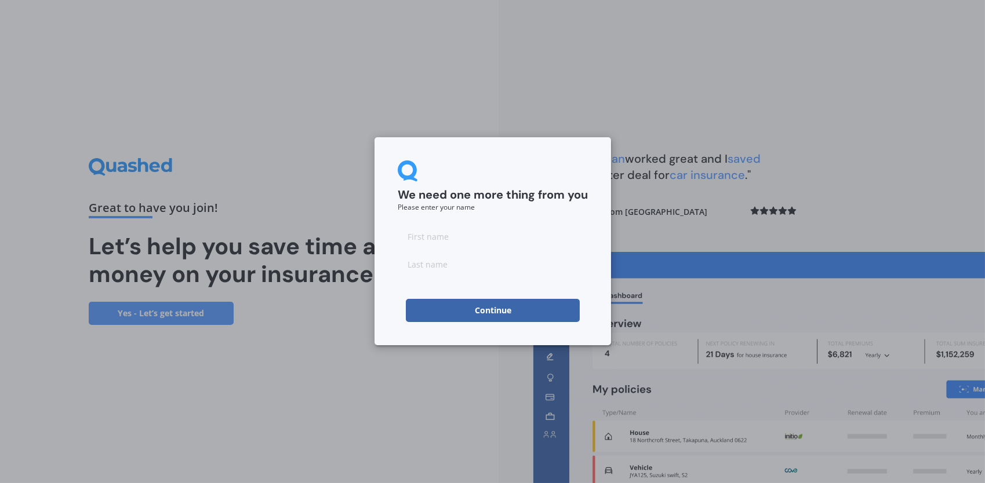
click at [417, 246] on input at bounding box center [493, 236] width 190 height 23
type input "[PERSON_NAME]"
type input "Garry Haskett"
click at [483, 312] on button "Continue" at bounding box center [493, 310] width 174 height 23
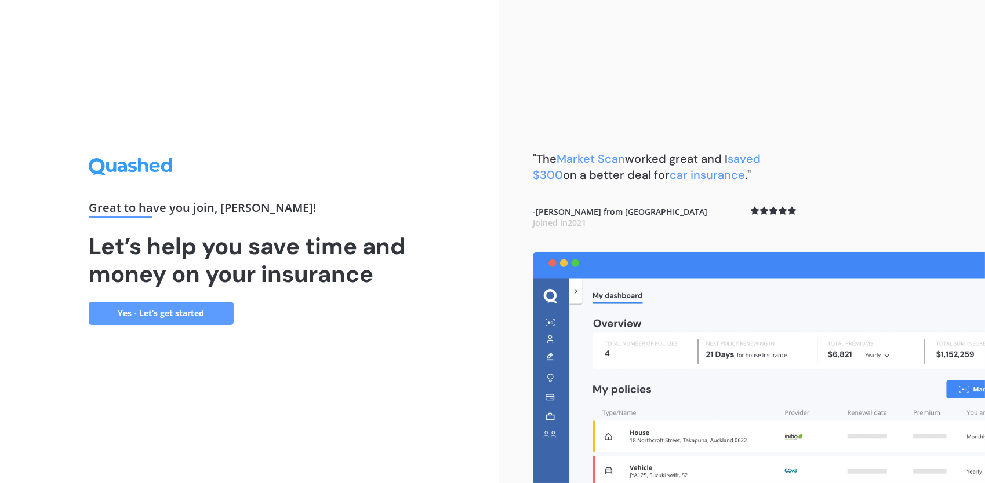
click at [192, 316] on link "Yes - Let’s get started" at bounding box center [161, 313] width 145 height 23
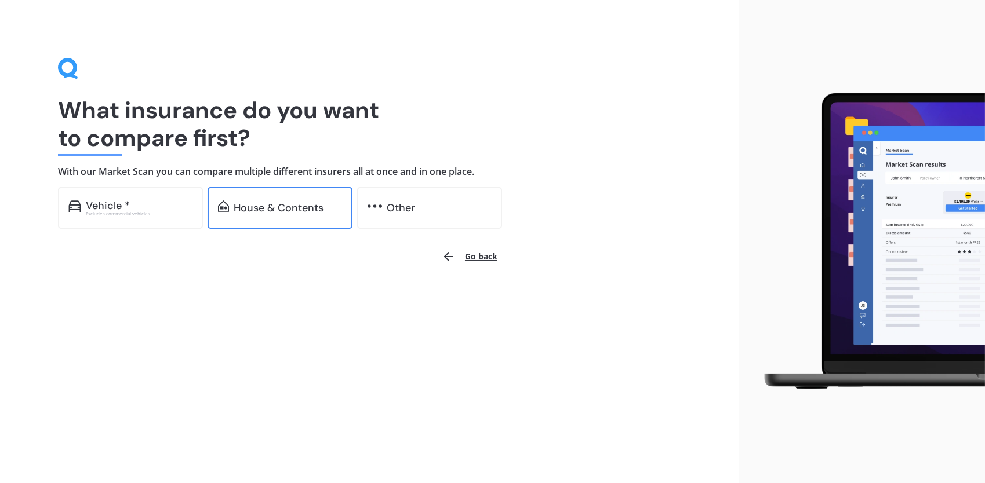
click at [276, 209] on div "House & Contents" at bounding box center [279, 208] width 90 height 12
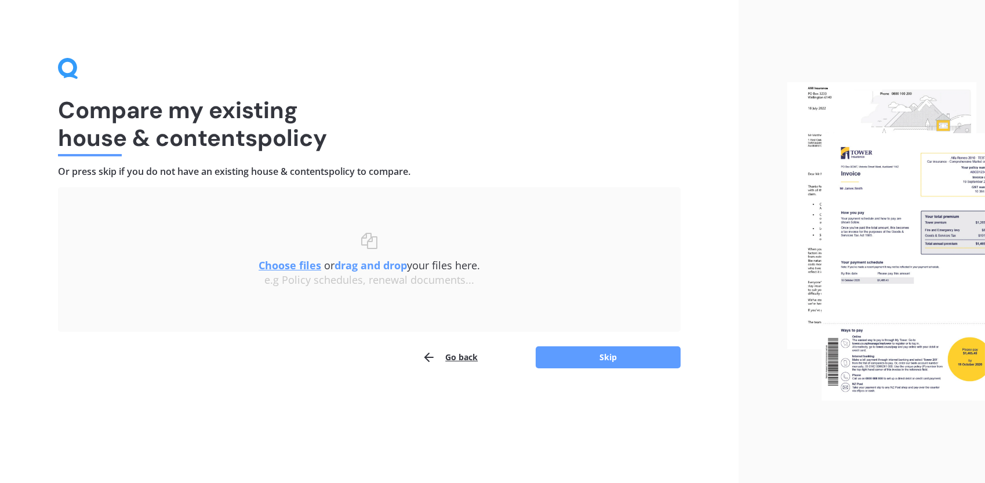
drag, startPoint x: 285, startPoint y: 268, endPoint x: 277, endPoint y: 264, distance: 8.6
click at [277, 264] on u "Choose files" at bounding box center [290, 266] width 63 height 14
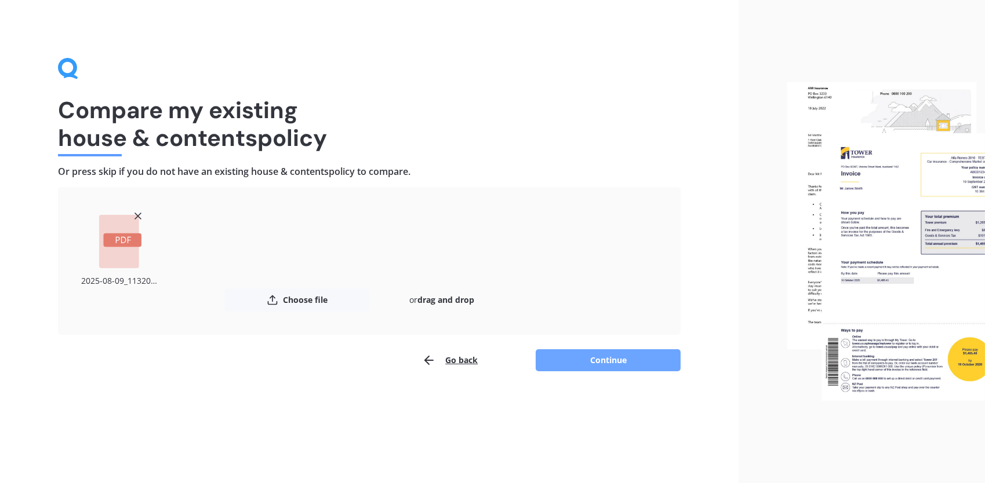
click at [610, 357] on button "Continue" at bounding box center [608, 361] width 145 height 22
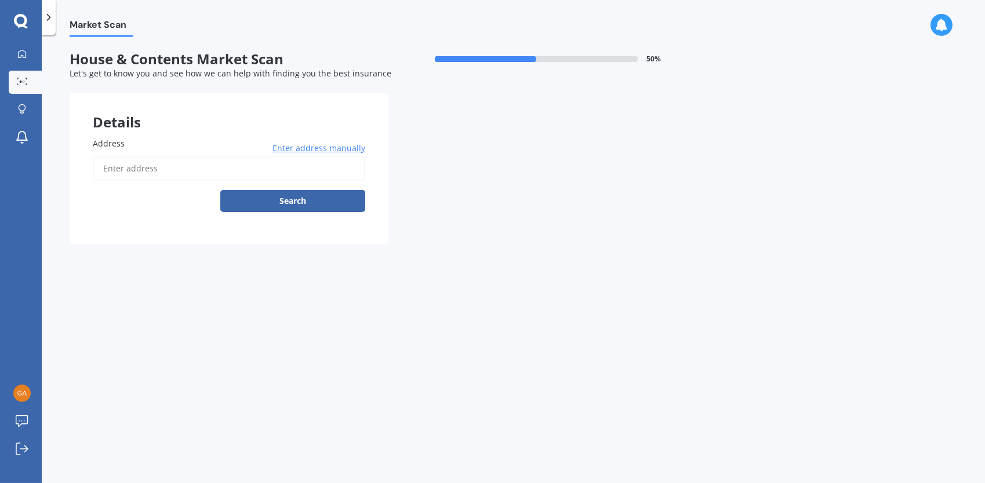
click at [112, 170] on input "Address" at bounding box center [229, 168] width 272 height 24
type input "279 Racecourse Road, Allenton, Ashburton 7776"
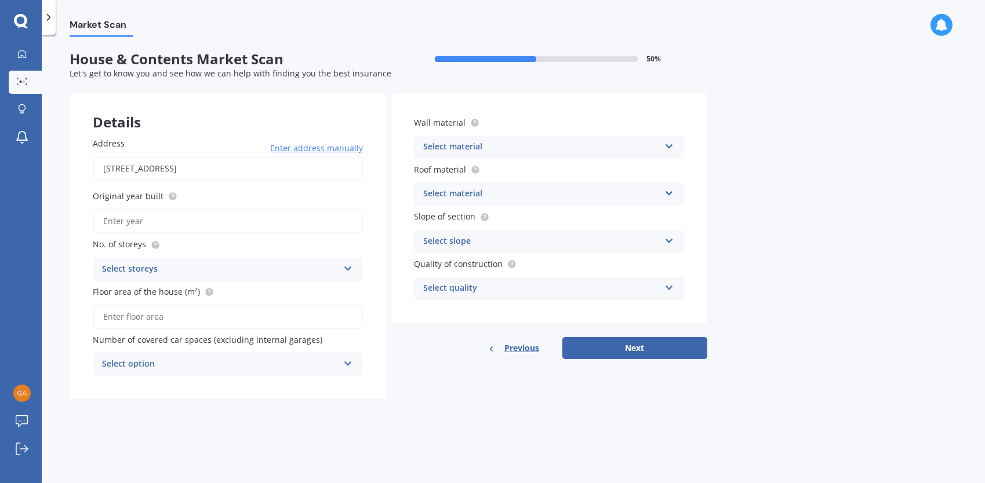
click at [132, 224] on input "Original year built" at bounding box center [228, 221] width 270 height 24
type input "2000"
click at [135, 267] on div "Select storeys" at bounding box center [220, 270] width 236 height 14
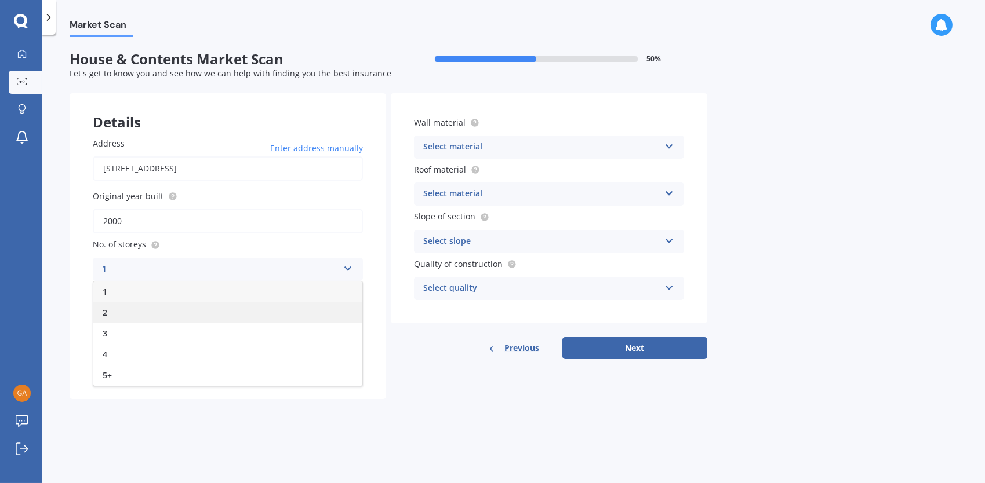
click at [105, 315] on span "2" at bounding box center [105, 312] width 5 height 11
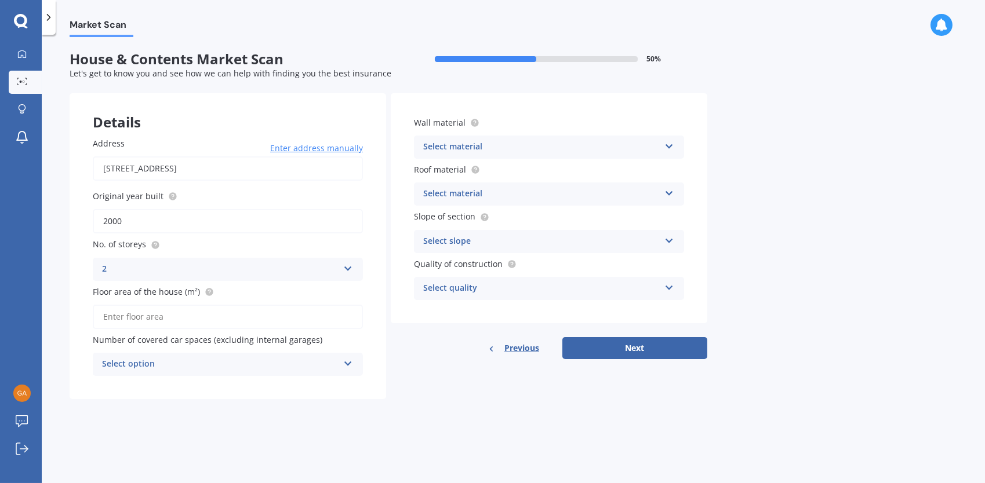
click at [127, 323] on input "Floor area of the house (m²)" at bounding box center [228, 317] width 270 height 24
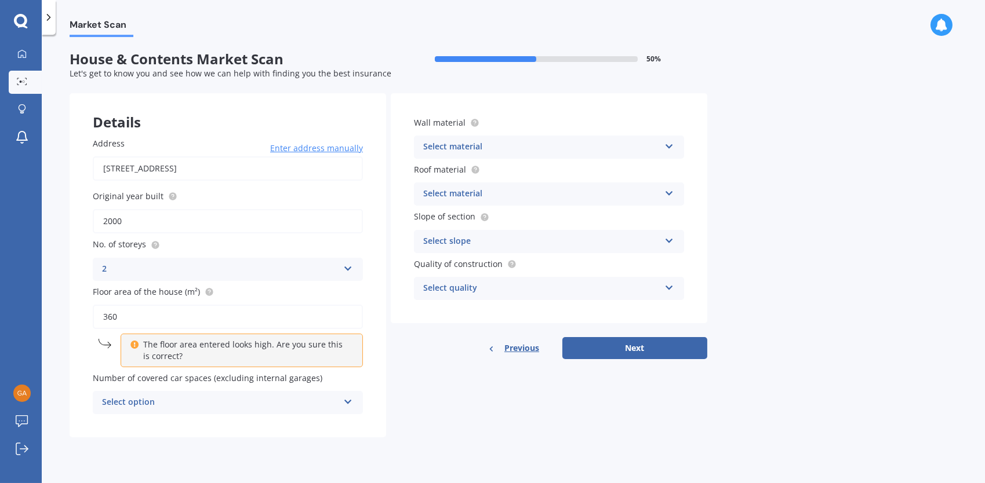
type input "360"
click button "Search" at bounding box center [0, 0] width 0 height 0
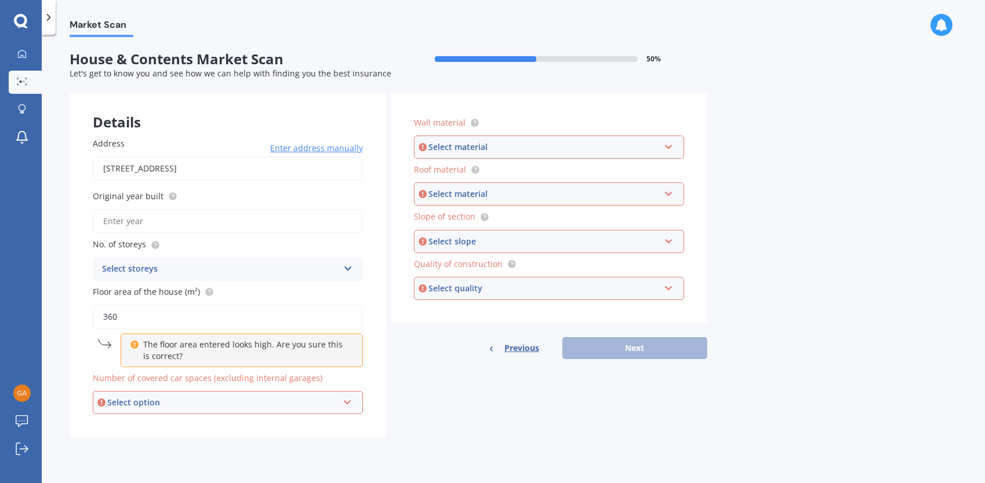
type input "360"
click at [167, 352] on p "The floor area entered looks high. Are you sure this is correct?" at bounding box center [245, 350] width 205 height 23
click at [134, 221] on input "Original year built" at bounding box center [228, 221] width 270 height 24
type input "2000"
click at [139, 274] on div "Select storeys" at bounding box center [220, 270] width 236 height 14
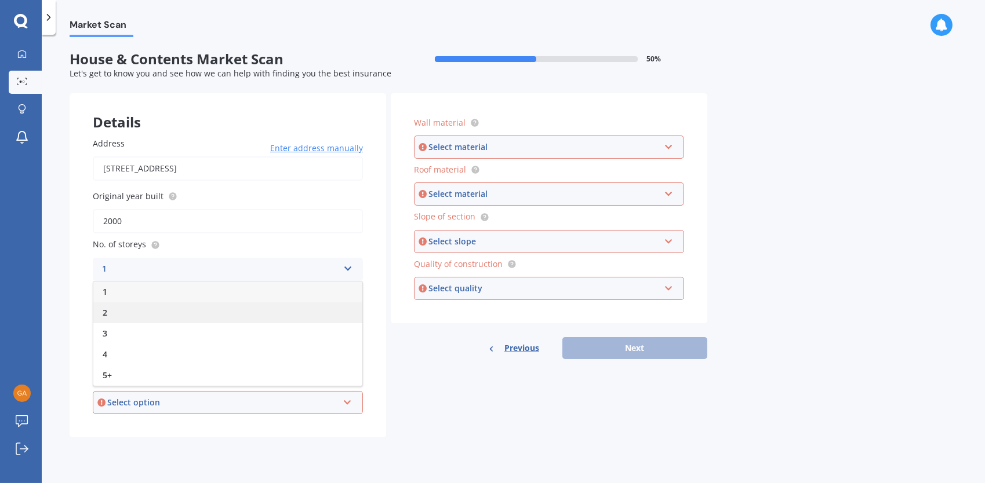
click at [116, 311] on div "2" at bounding box center [227, 313] width 269 height 21
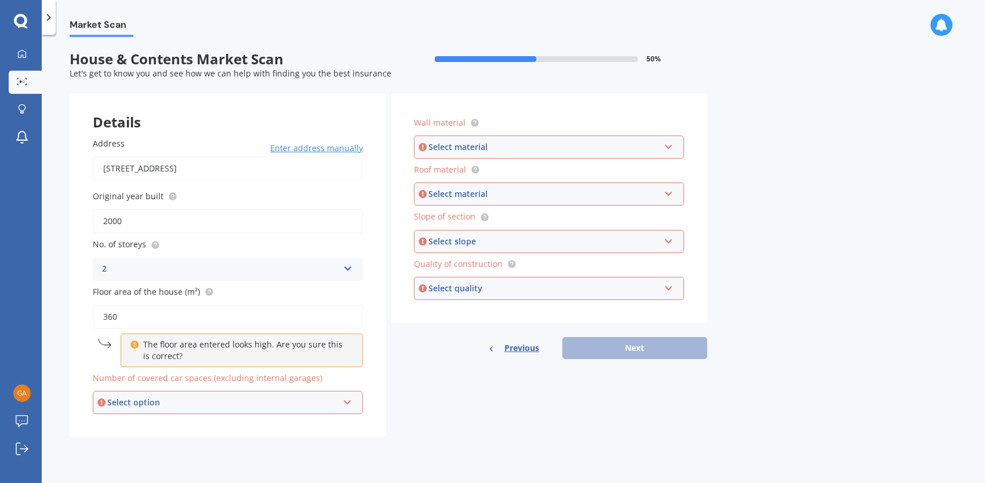
click at [118, 405] on div "Select option" at bounding box center [222, 402] width 231 height 13
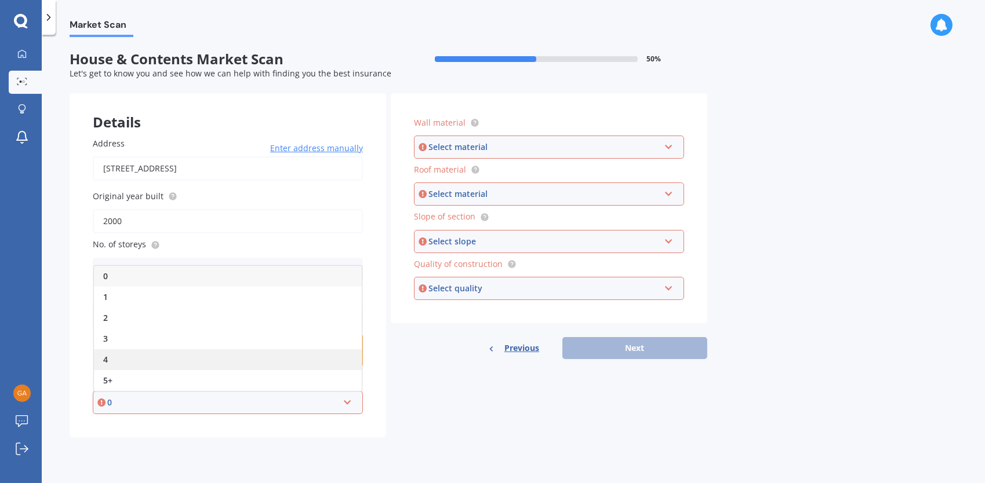
click at [110, 363] on div "4" at bounding box center [228, 360] width 268 height 21
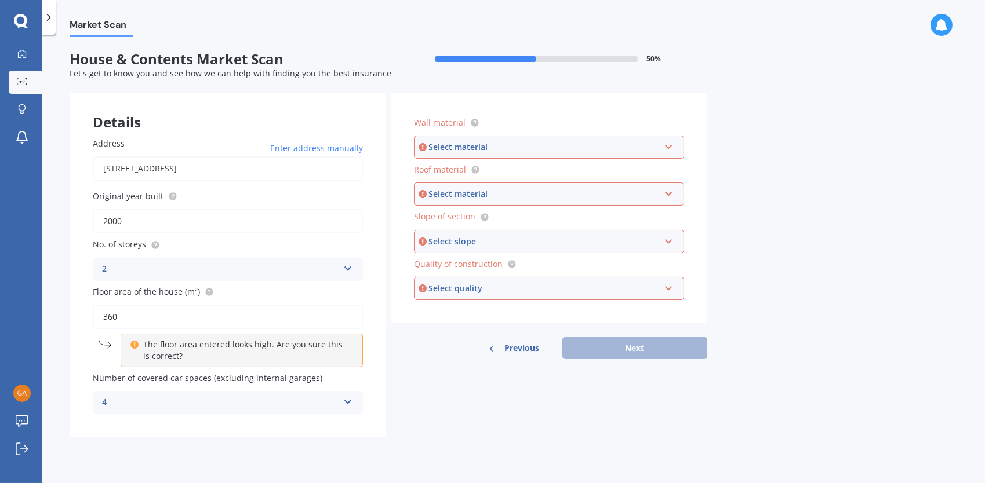
click at [662, 148] on div "Select material Artificial weatherboard/plank cladding Blockwork Brick veneer D…" at bounding box center [549, 147] width 270 height 23
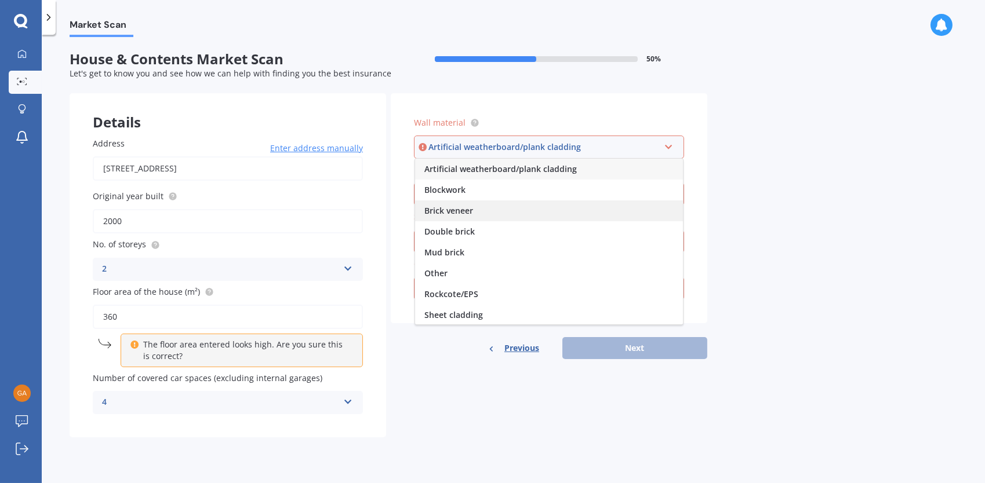
click at [469, 213] on span "Brick veneer" at bounding box center [448, 210] width 49 height 11
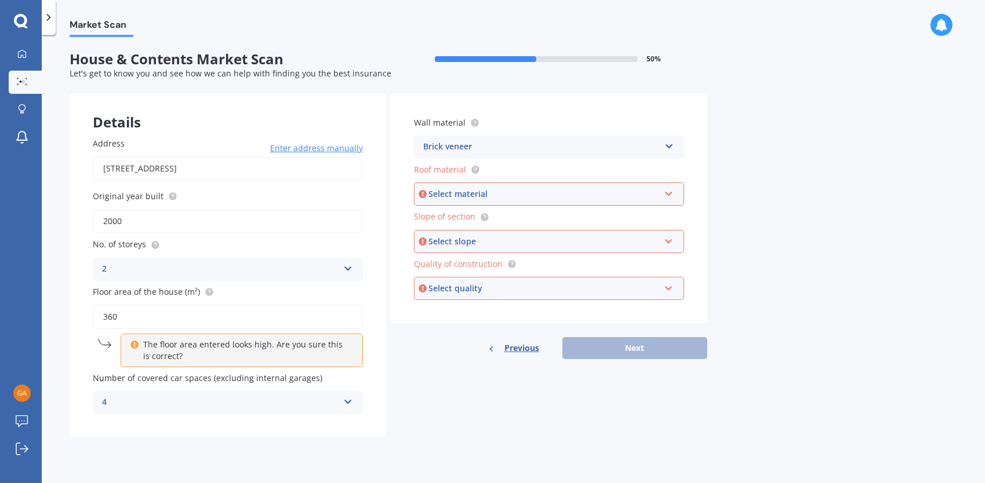
click at [485, 196] on div "Select material" at bounding box center [543, 194] width 231 height 13
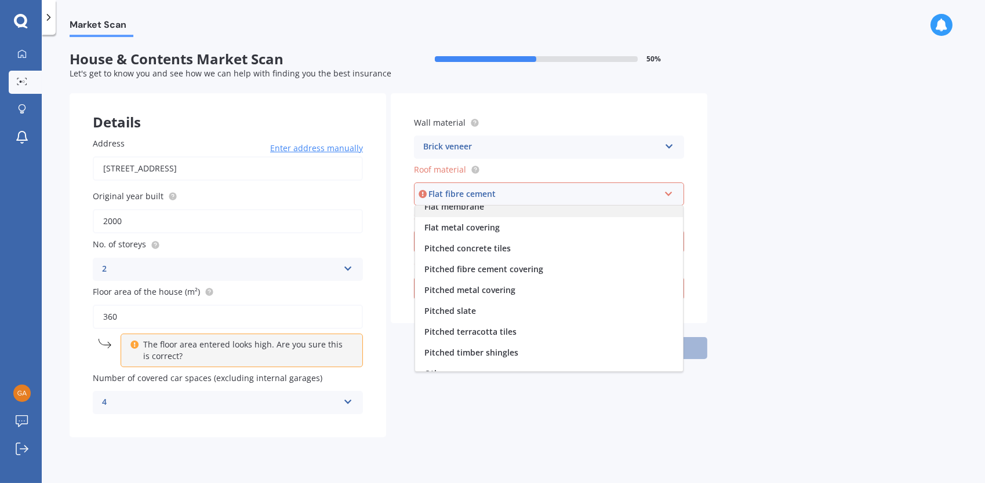
scroll to position [42, 0]
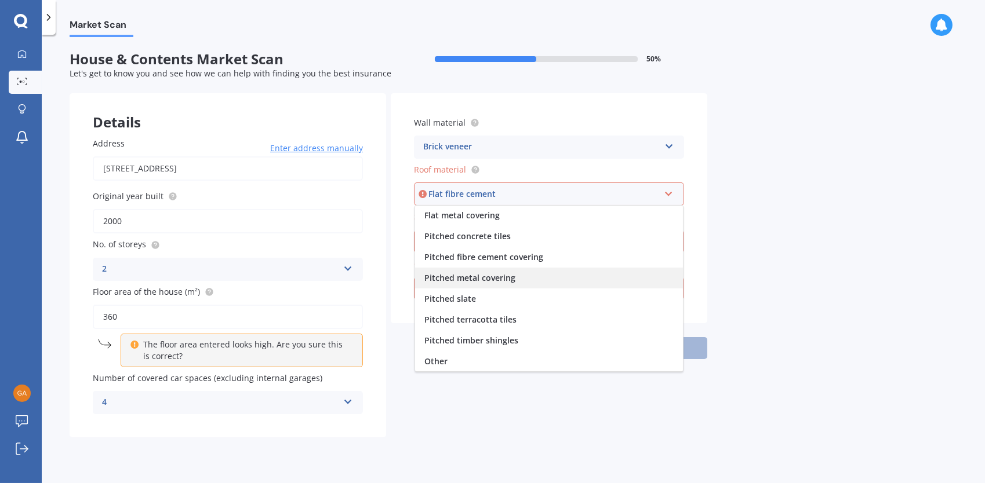
click at [493, 279] on span "Pitched metal covering" at bounding box center [469, 277] width 91 height 11
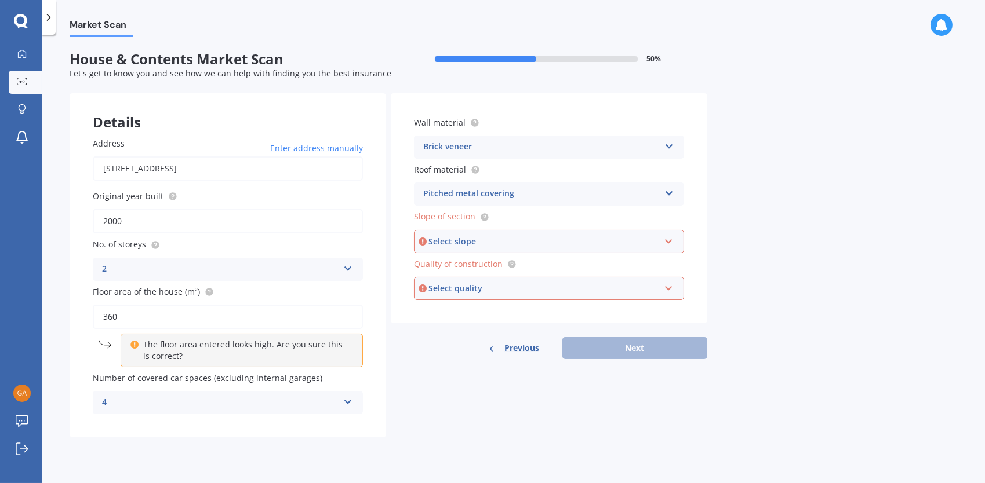
click at [475, 240] on div "Select slope" at bounding box center [543, 241] width 231 height 13
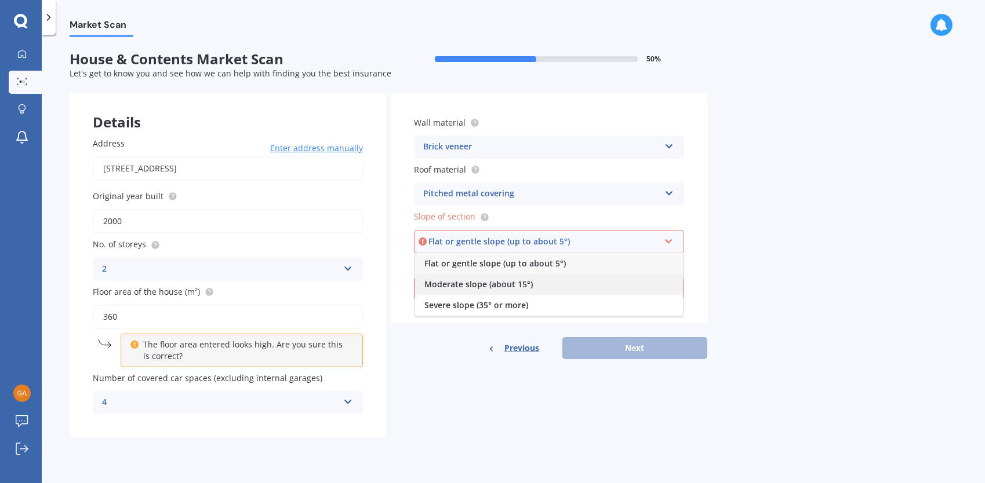
click at [457, 287] on span "Moderate slope (about 15°)" at bounding box center [478, 284] width 108 height 11
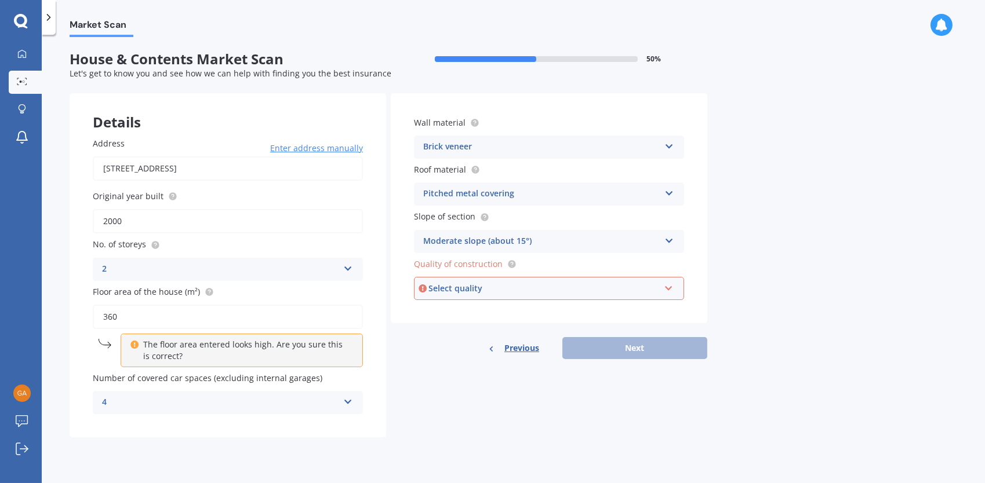
click at [468, 291] on div "Select quality" at bounding box center [543, 288] width 231 height 13
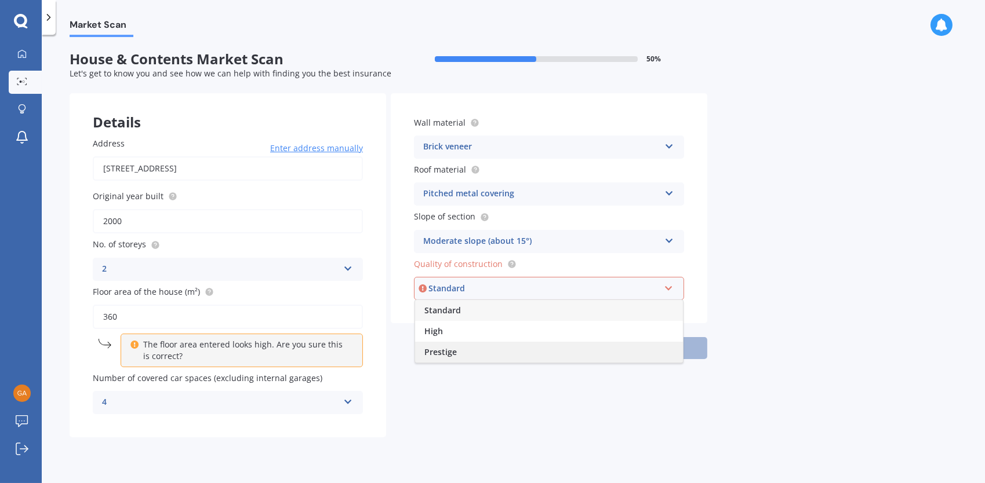
click at [452, 354] on span "Prestige" at bounding box center [440, 352] width 32 height 11
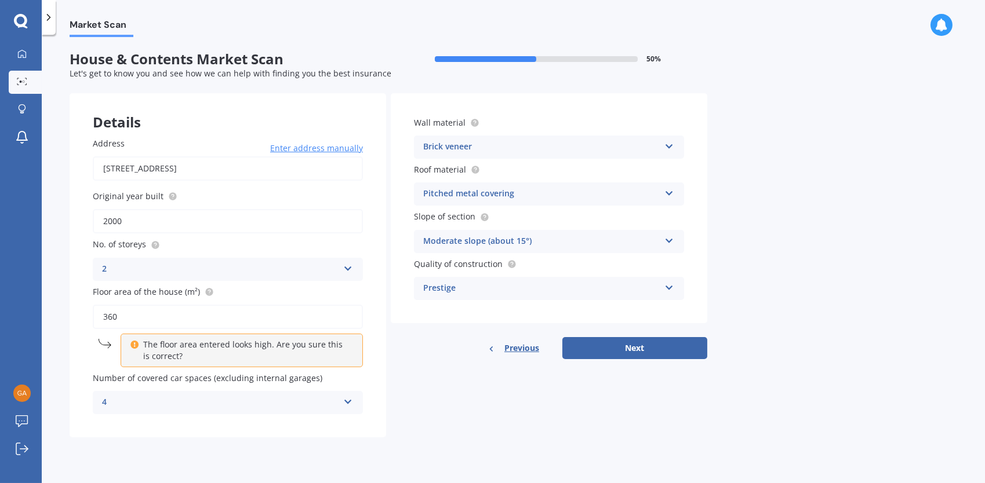
click at [540, 283] on div "Prestige" at bounding box center [541, 289] width 236 height 14
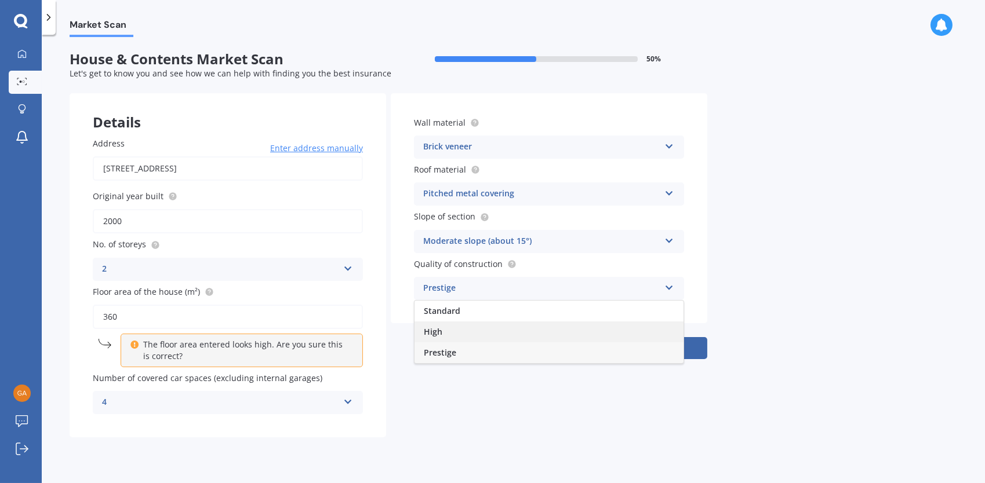
click at [433, 337] on span "High" at bounding box center [433, 331] width 19 height 11
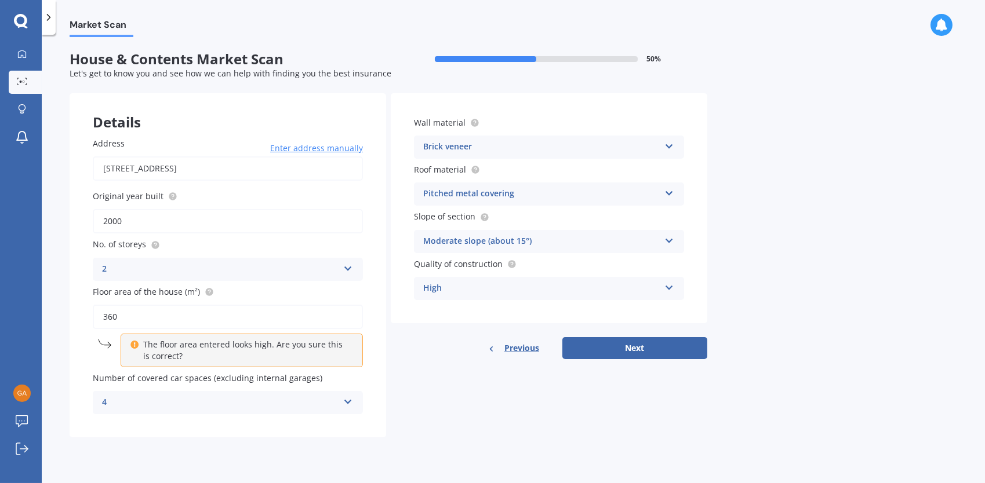
click at [339, 402] on div "4 0 1 2 3 4 5+" at bounding box center [228, 402] width 270 height 23
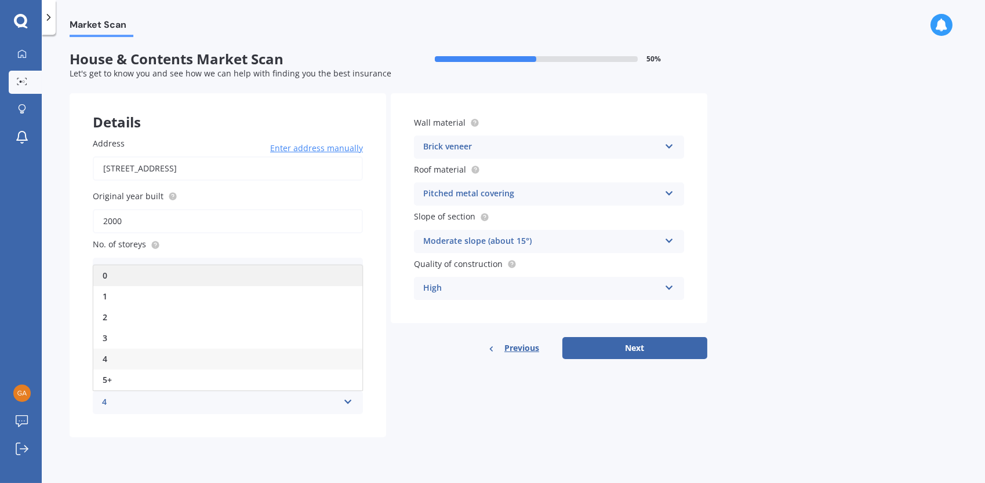
click at [107, 278] on span "0" at bounding box center [105, 275] width 5 height 11
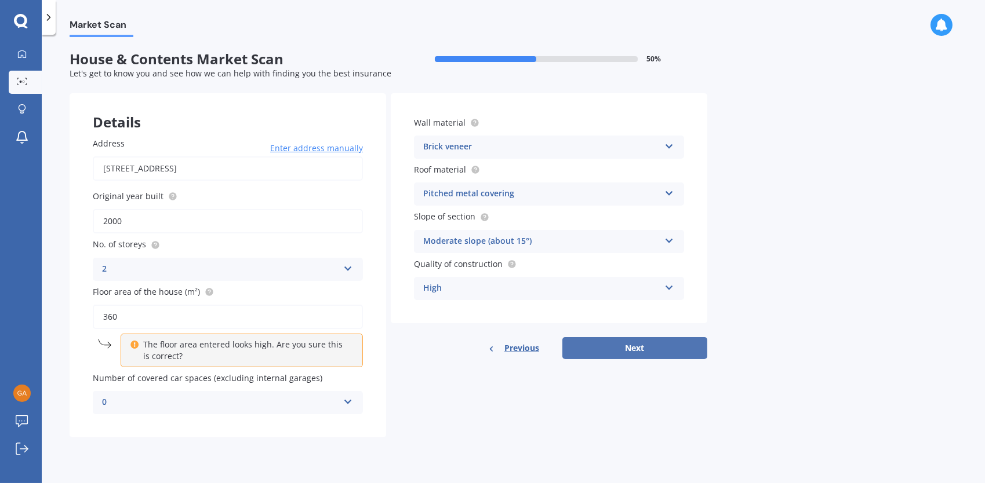
click at [633, 350] on button "Next" at bounding box center [634, 348] width 145 height 22
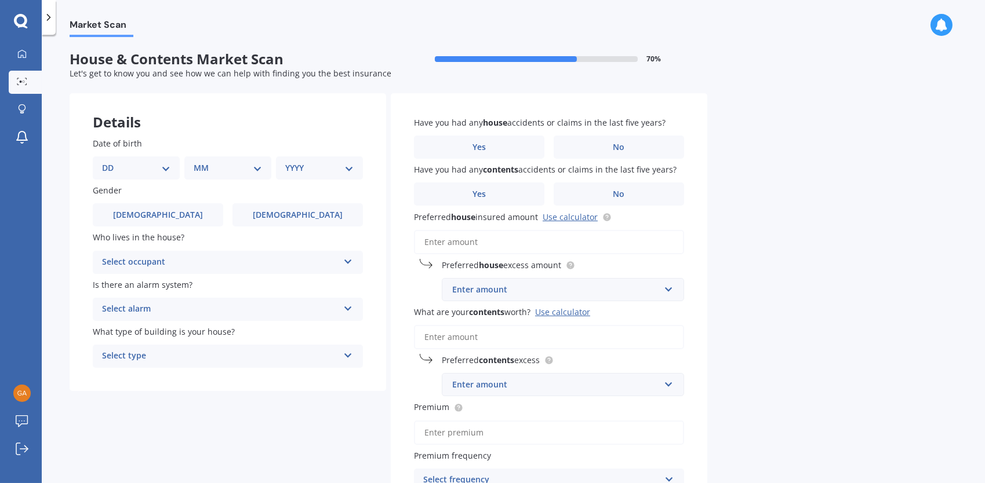
click at [164, 166] on select "DD 01 02 03 04 05 06 07 08 09 10 11 12 13 14 15 16 17 18 19 20 21 22 23 24 25 2…" at bounding box center [136, 168] width 68 height 13
select select "06"
click at [111, 162] on select "DD 01 02 03 04 05 06 07 08 09 10 11 12 13 14 15 16 17 18 19 20 21 22 23 24 25 2…" at bounding box center [136, 168] width 68 height 13
click at [206, 172] on select "MM 01 02 03 04 05 06 07 08 09 10 11 12" at bounding box center [230, 168] width 64 height 13
select select "08"
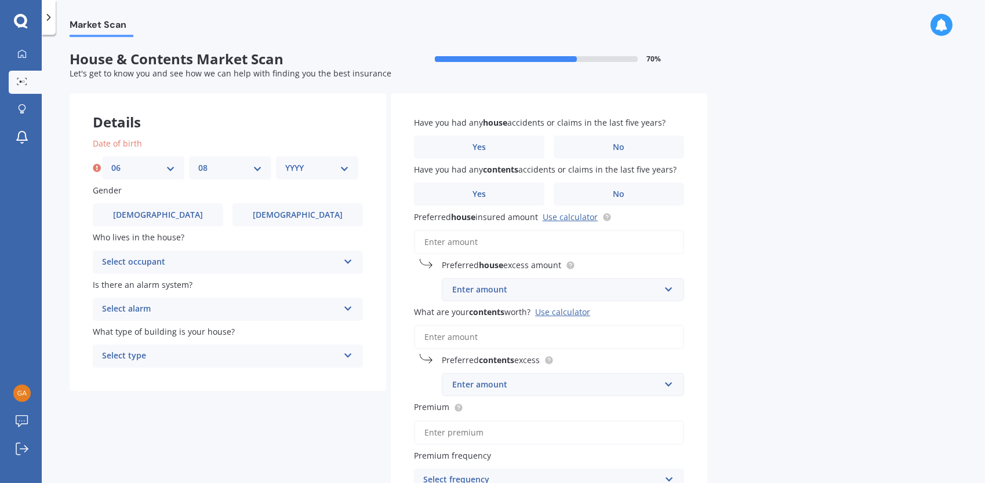
click at [198, 162] on select "MM 01 02 03 04 05 06 07 08 09 10 11 12" at bounding box center [230, 168] width 64 height 13
click at [321, 168] on select "YYYY 2009 2008 2007 2006 2005 2004 2003 2002 2001 2000 1999 1998 1997 1996 1995…" at bounding box center [317, 168] width 64 height 13
select select "1958"
click at [285, 162] on select "YYYY 2009 2008 2007 2006 2005 2004 2003 2002 2001 2000 1999 1998 1997 1996 1995…" at bounding box center [317, 168] width 64 height 13
click at [184, 221] on label "Male" at bounding box center [158, 214] width 130 height 23
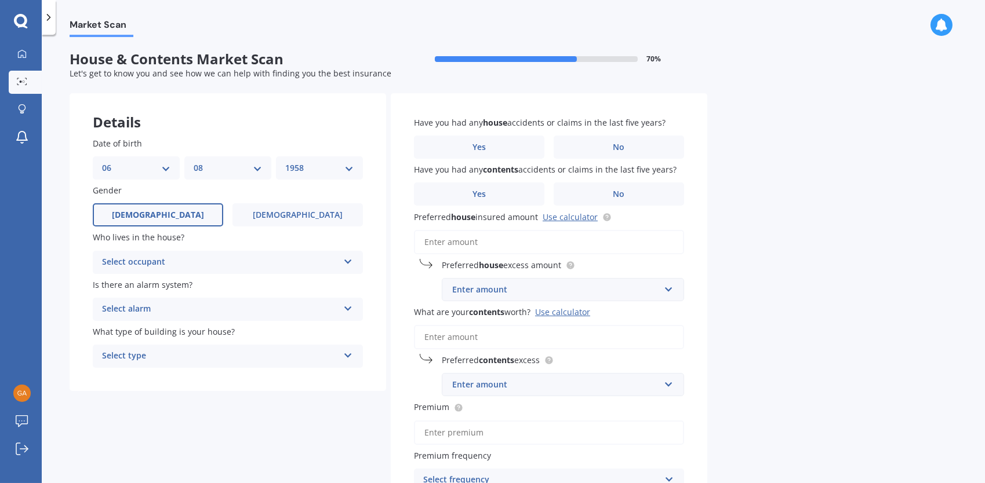
click at [0, 0] on input "Male" at bounding box center [0, 0] width 0 height 0
click at [167, 263] on div "Select occupant" at bounding box center [220, 263] width 236 height 14
click at [124, 285] on span "Owner" at bounding box center [116, 284] width 26 height 11
click at [133, 310] on div "Select alarm" at bounding box center [220, 310] width 236 height 14
click at [148, 309] on div "Yes, monitored" at bounding box center [220, 310] width 236 height 14
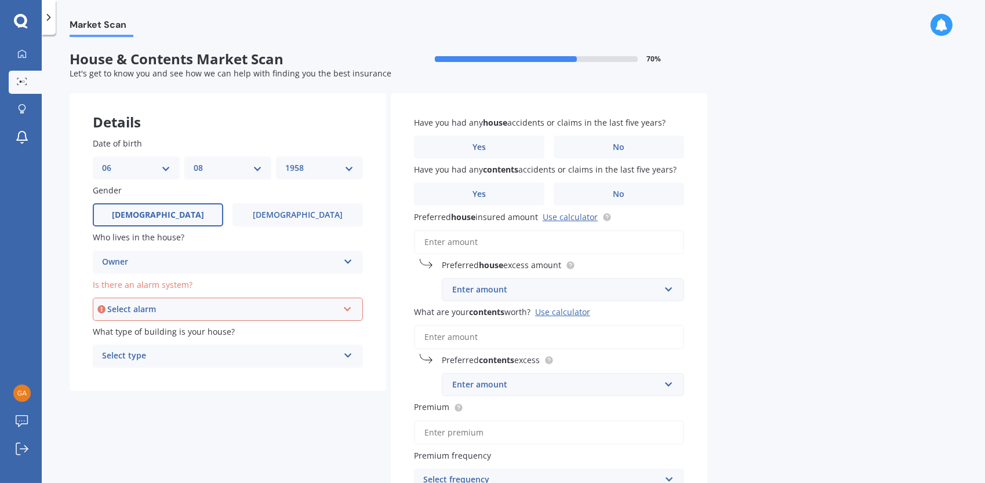
click at [140, 309] on div "Select alarm" at bounding box center [222, 309] width 231 height 13
click at [149, 334] on span "Yes, monitored" at bounding box center [133, 331] width 60 height 11
click at [198, 355] on div "Select type" at bounding box center [220, 357] width 236 height 14
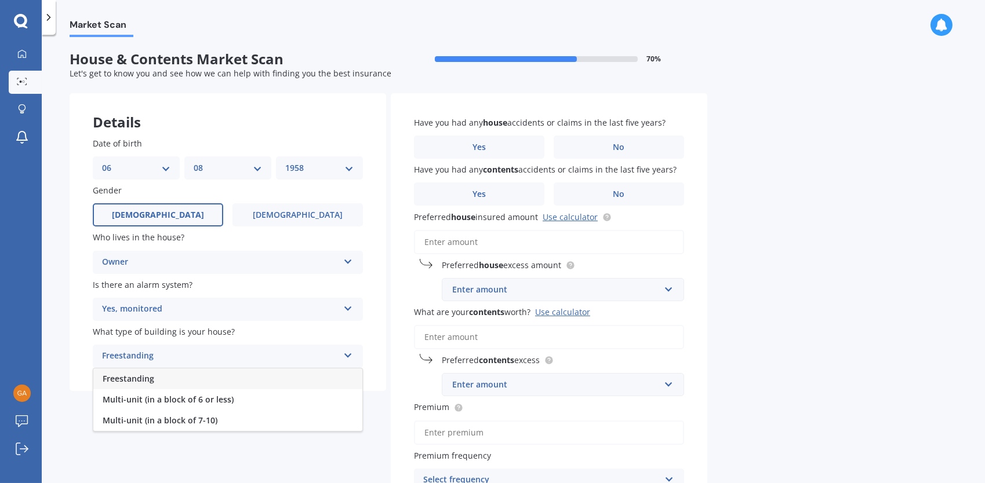
click at [151, 382] on span "Freestanding" at bounding box center [129, 378] width 52 height 11
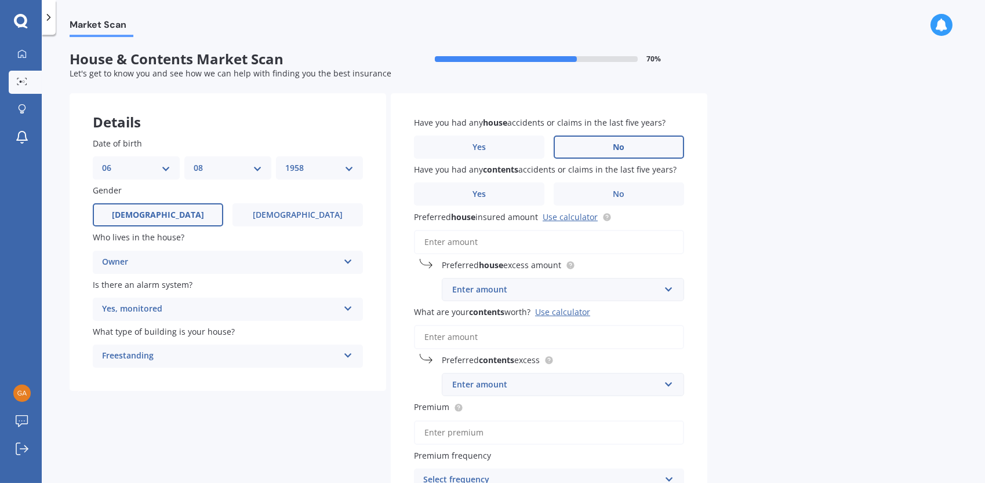
click at [652, 149] on label "No" at bounding box center [619, 147] width 130 height 23
click at [0, 0] on input "No" at bounding box center [0, 0] width 0 height 0
click at [613, 192] on span "No" at bounding box center [619, 195] width 12 height 10
click at [0, 0] on input "No" at bounding box center [0, 0] width 0 height 0
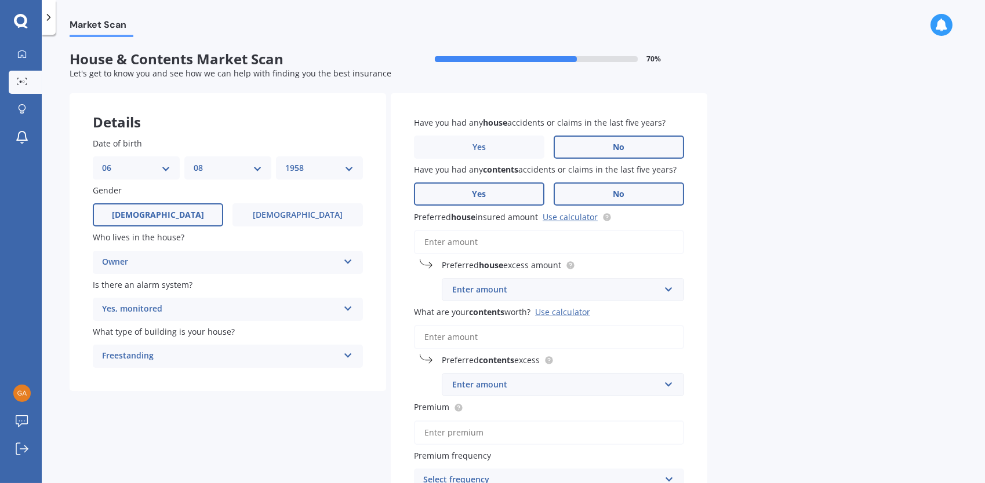
click at [499, 199] on label "Yes" at bounding box center [479, 194] width 130 height 23
click at [0, 0] on input "Yes" at bounding box center [0, 0] width 0 height 0
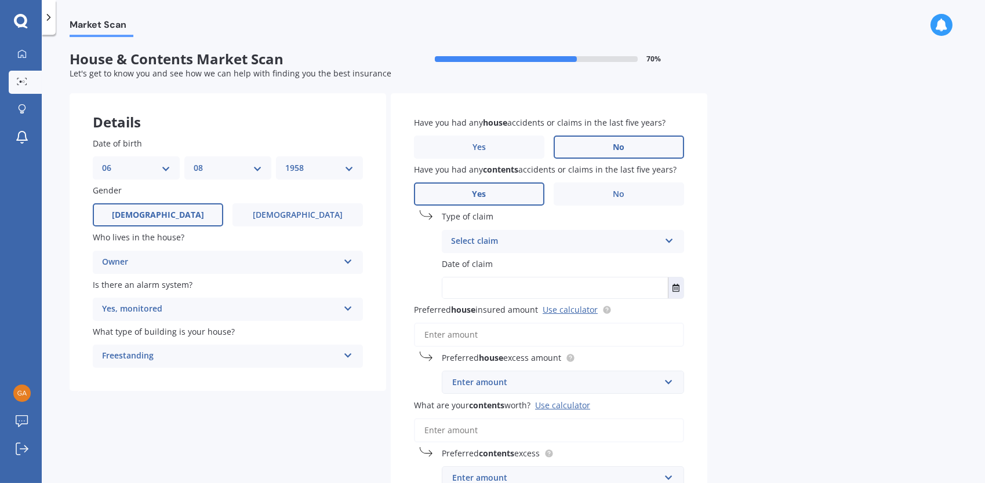
click at [486, 239] on div "Select claim" at bounding box center [555, 242] width 209 height 14
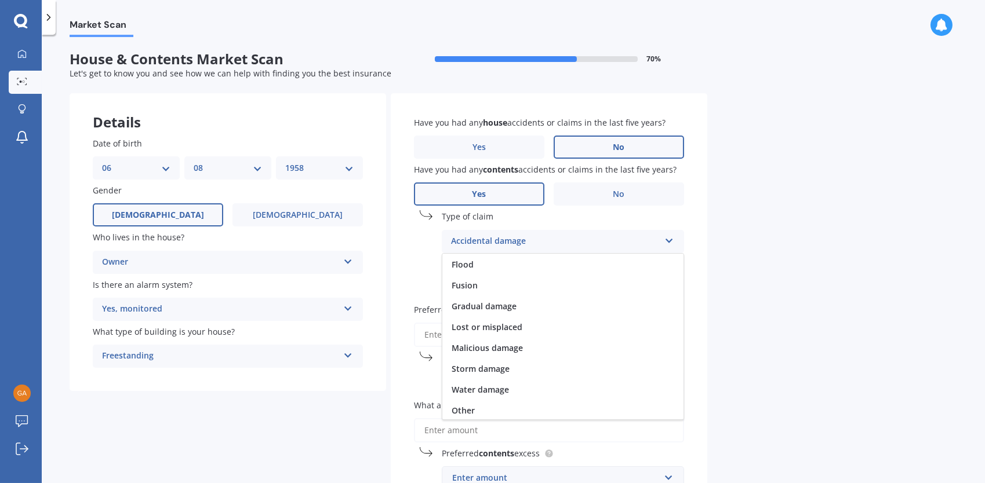
scroll to position [84, 0]
click at [490, 325] on span "Lost or misplaced" at bounding box center [487, 326] width 71 height 11
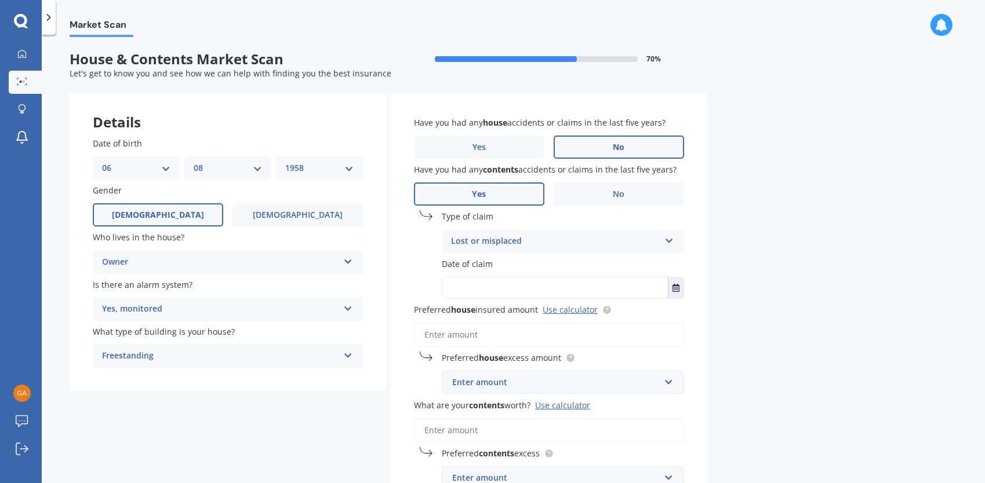
click at [509, 270] on label "Date of claim" at bounding box center [561, 264] width 238 height 12
click at [535, 288] on input "text" at bounding box center [554, 288] width 225 height 21
type input "Unknown date lost one of my hearing aids during covid"
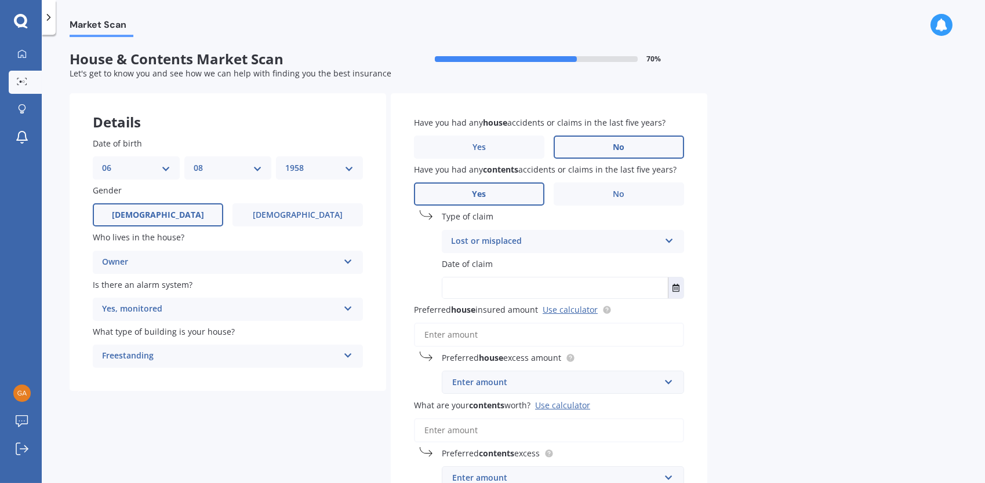
click at [466, 344] on input "Preferred house insured amount Use calculator" at bounding box center [549, 335] width 270 height 24
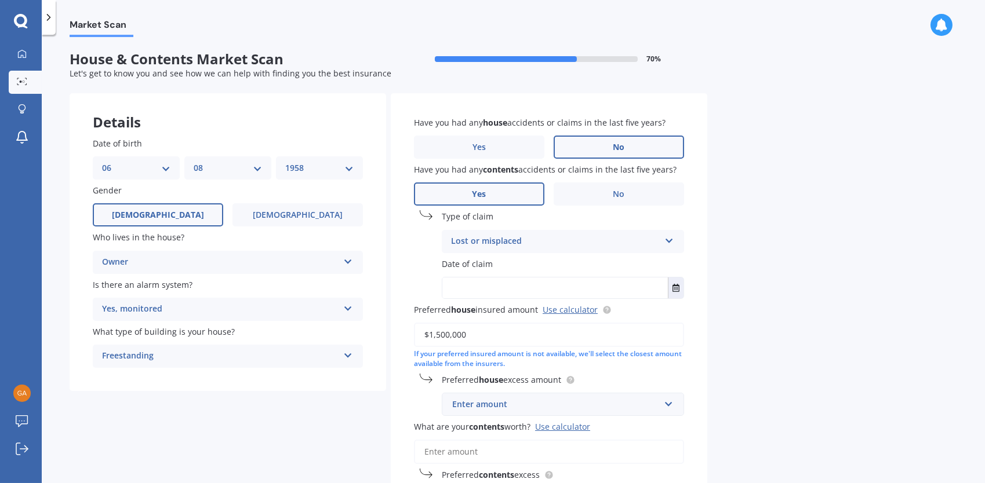
scroll to position [262, 0]
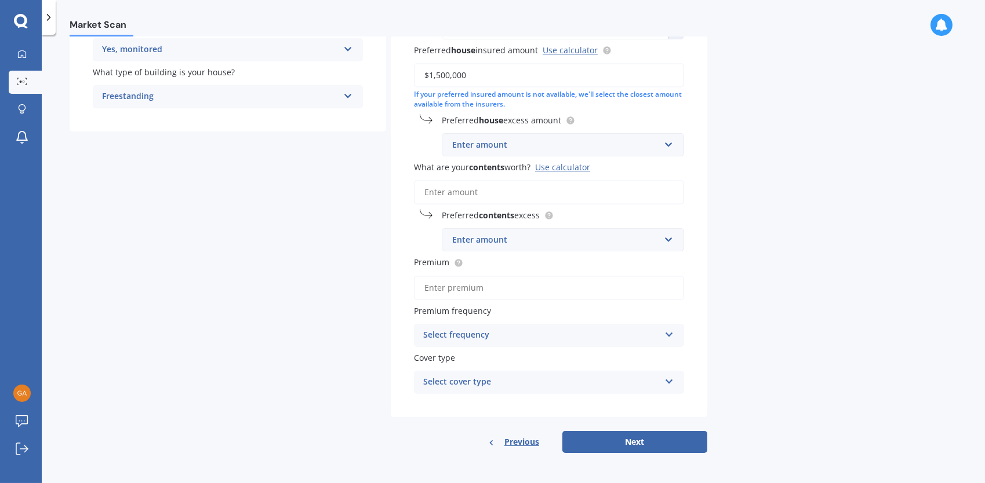
type input "$1,500,000"
click at [469, 144] on div "Enter amount" at bounding box center [555, 145] width 207 height 13
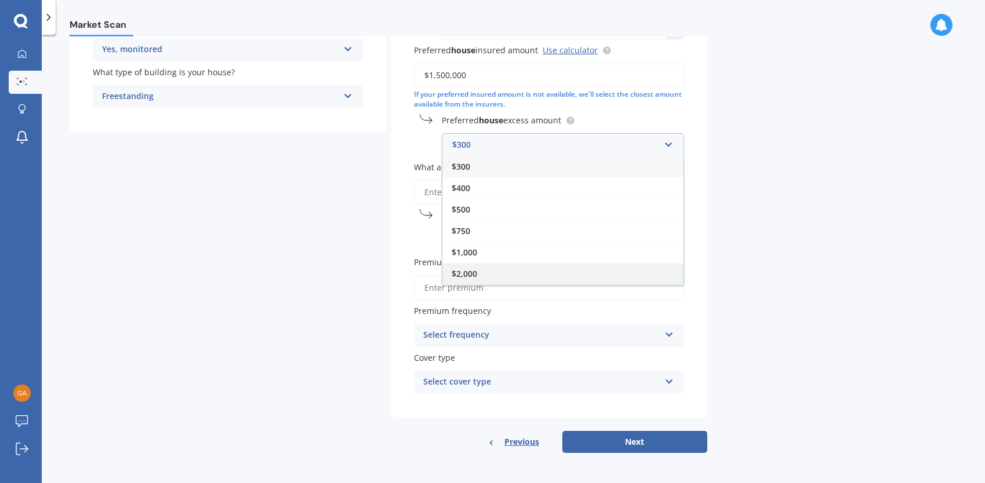
click at [474, 273] on span "$2,000" at bounding box center [465, 273] width 26 height 11
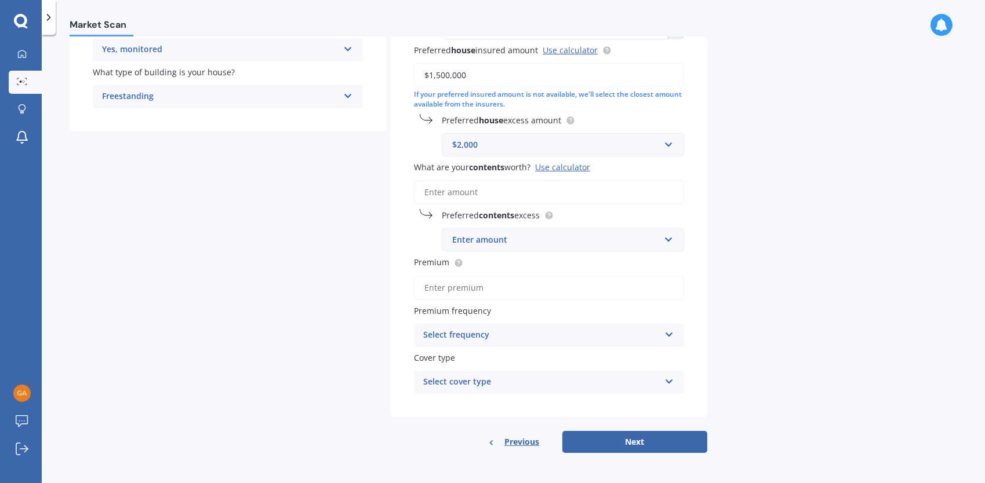
click at [463, 198] on input "What are your contents worth? Use calculator" at bounding box center [549, 192] width 270 height 24
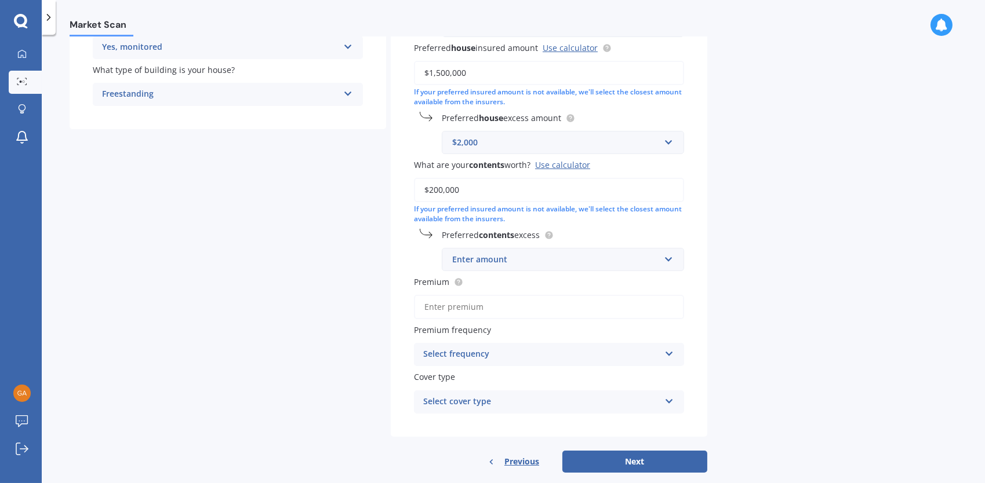
type input "$200,000"
click at [456, 259] on div "Enter amount" at bounding box center [555, 259] width 207 height 13
click at [472, 367] on span "$1,000" at bounding box center [465, 368] width 26 height 11
click at [517, 309] on input "Premium" at bounding box center [549, 307] width 270 height 24
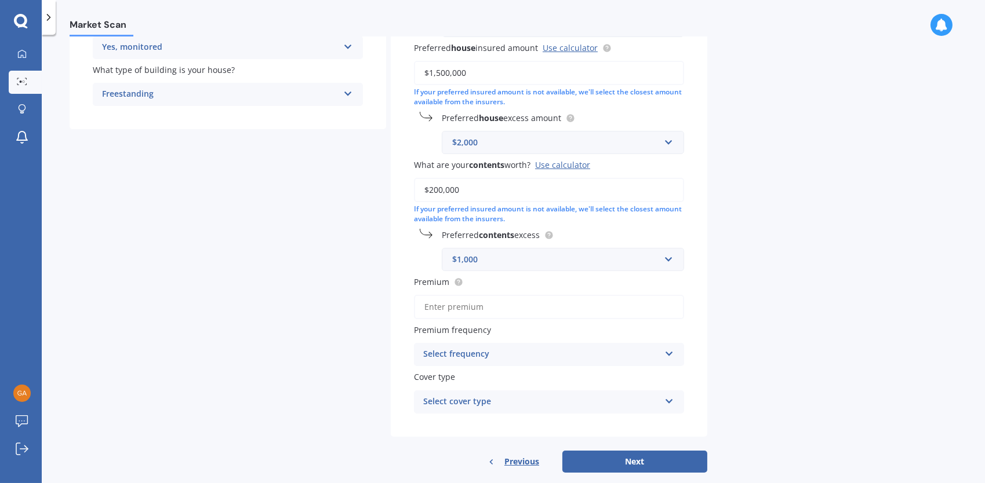
click at [493, 310] on input "Premium" at bounding box center [549, 307] width 270 height 24
click at [479, 352] on div "Select frequency" at bounding box center [541, 355] width 236 height 14
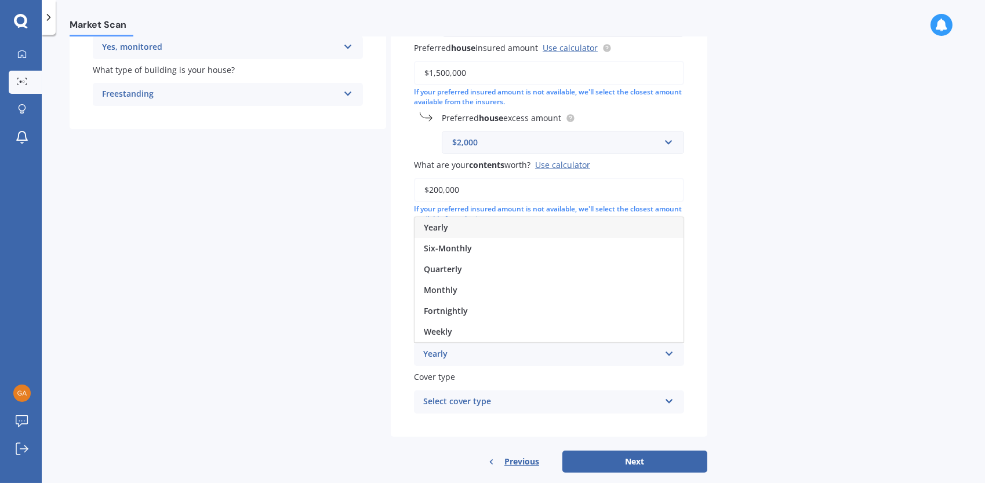
click at [450, 228] on div "Yearly" at bounding box center [548, 227] width 269 height 21
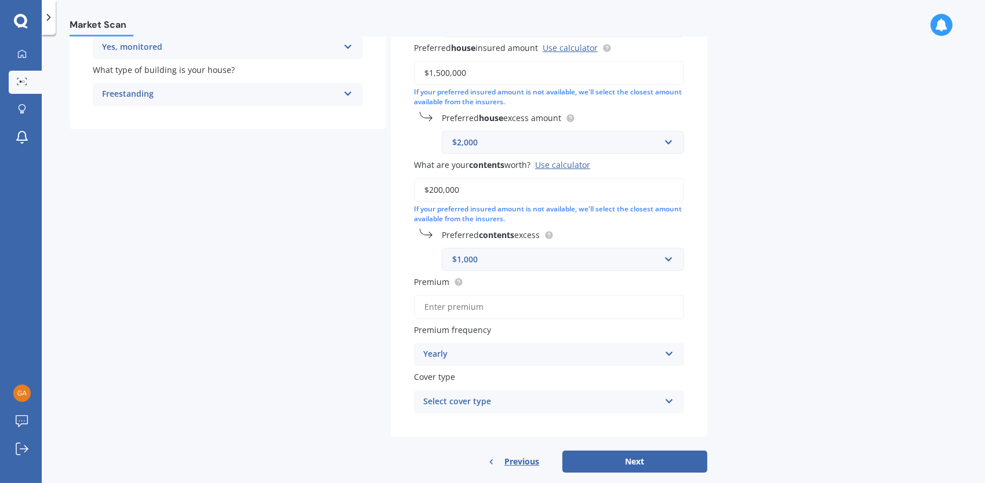
click at [454, 304] on input "Premium" at bounding box center [549, 307] width 270 height 24
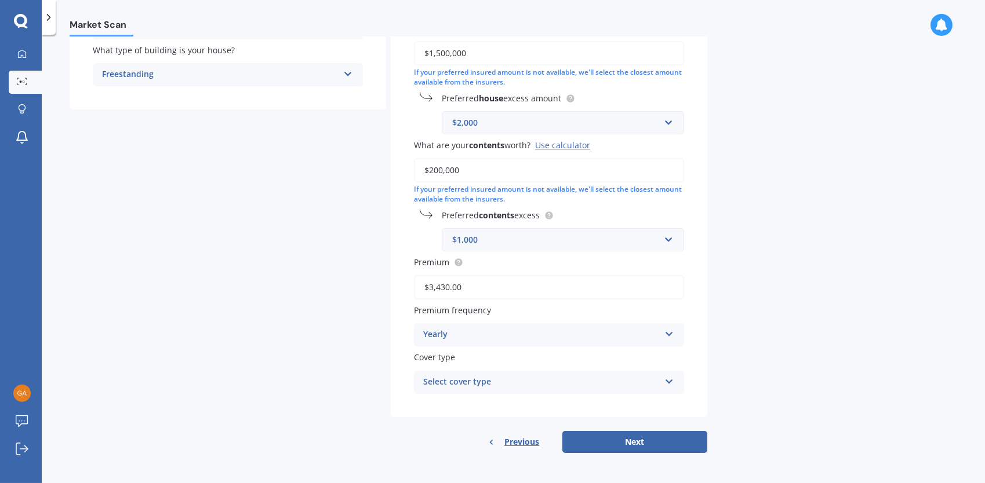
type input "$3,430.00"
click at [639, 384] on div "Select cover type" at bounding box center [541, 383] width 236 height 14
click at [434, 380] on div "High" at bounding box center [541, 383] width 236 height 14
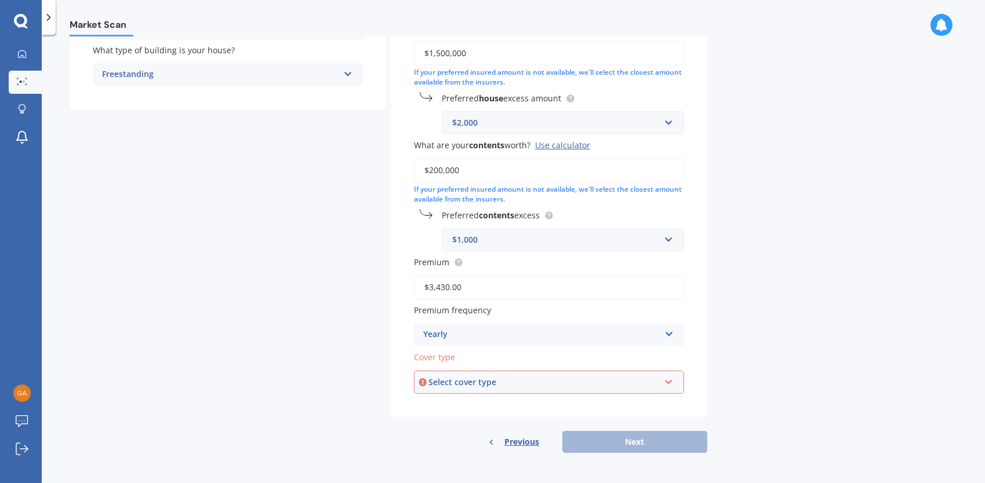
click at [517, 385] on div "Select cover type" at bounding box center [543, 382] width 231 height 13
click at [439, 406] on span "High" at bounding box center [433, 404] width 19 height 11
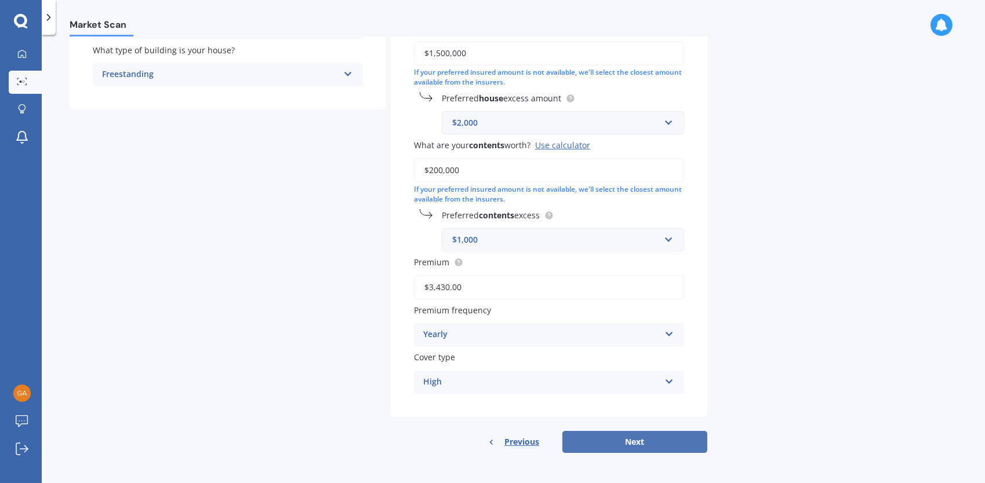
click at [635, 439] on button "Next" at bounding box center [634, 442] width 145 height 22
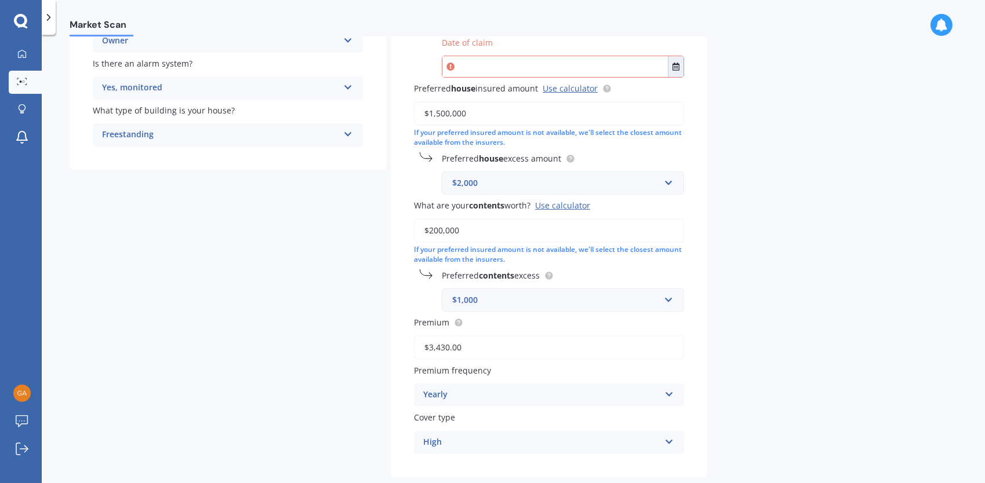
scroll to position [0, 0]
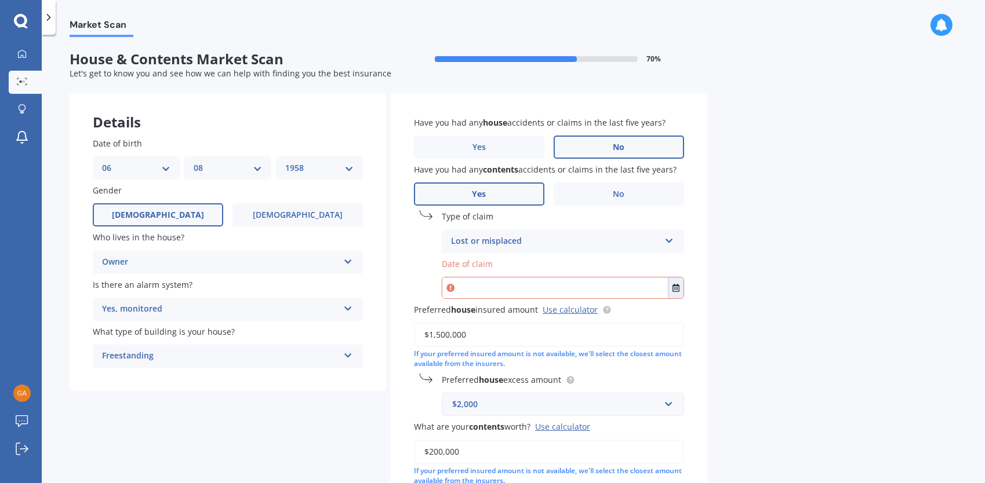
click at [482, 291] on input "text" at bounding box center [554, 288] width 225 height 21
type input "unsure"
click at [701, 354] on div "Have you had any house accidents or claims in the last five years? Yes No Have …" at bounding box center [549, 396] width 316 height 606
click at [598, 285] on input "text" at bounding box center [554, 288] width 225 height 21
click at [602, 290] on input "text" at bounding box center [554, 288] width 225 height 21
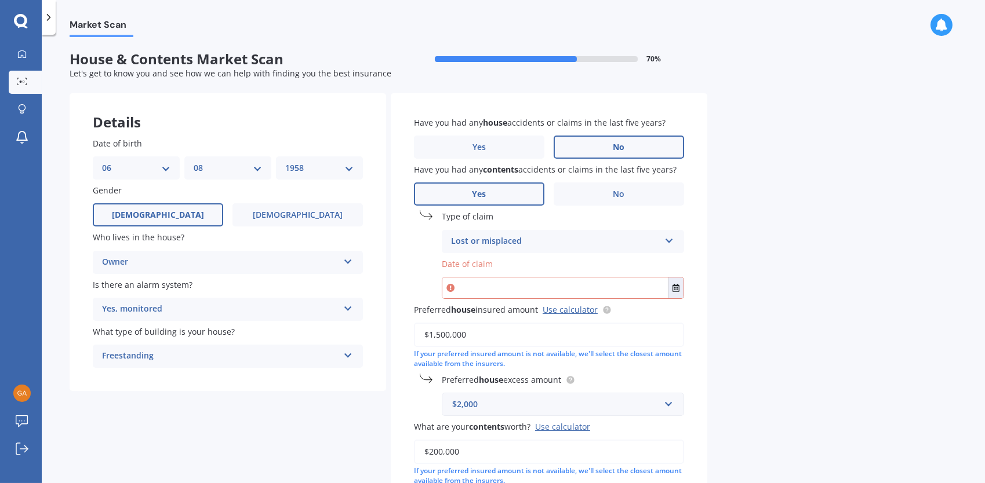
click at [538, 239] on div "Lost or misplaced" at bounding box center [555, 242] width 209 height 14
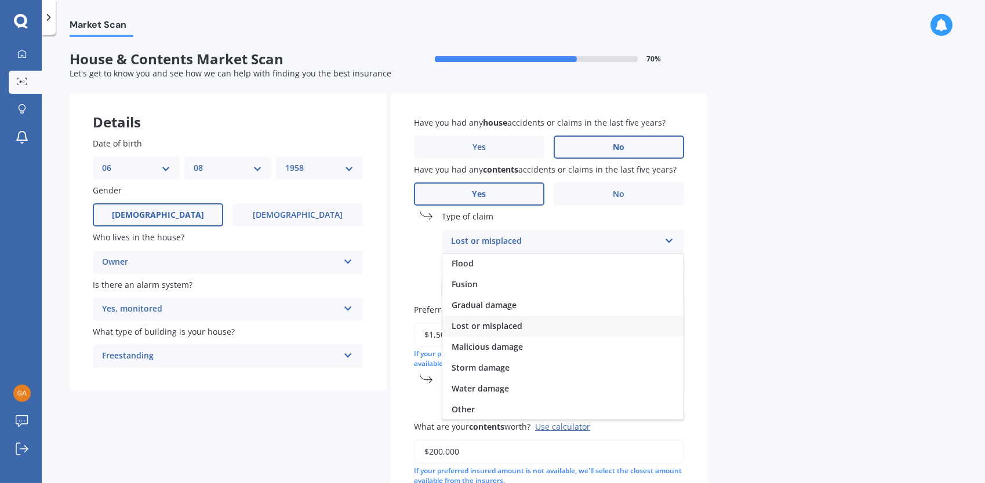
click at [510, 325] on span "Lost or misplaced" at bounding box center [487, 326] width 71 height 11
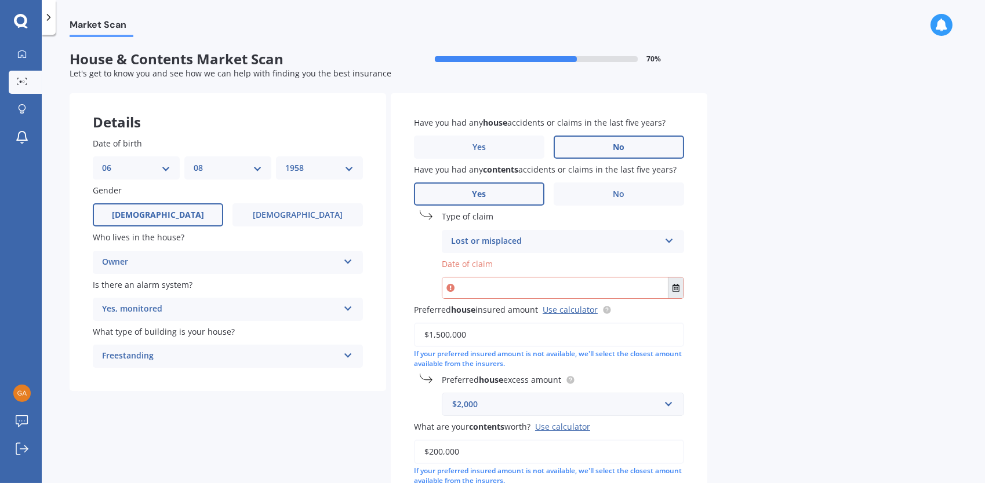
click at [676, 291] on icon "Select date" at bounding box center [675, 288] width 7 height 8
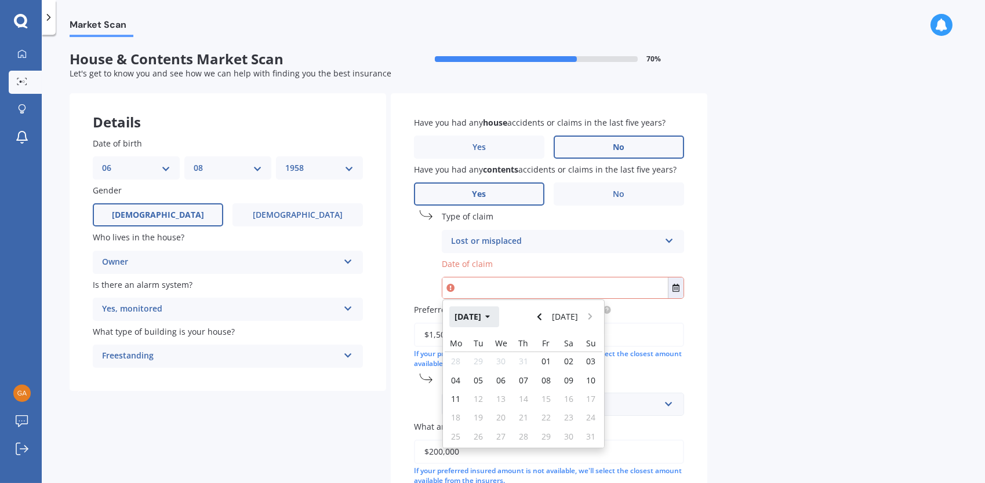
click at [490, 318] on icon "button" at bounding box center [487, 317] width 5 height 8
click at [483, 315] on button "2025" at bounding box center [470, 317] width 42 height 21
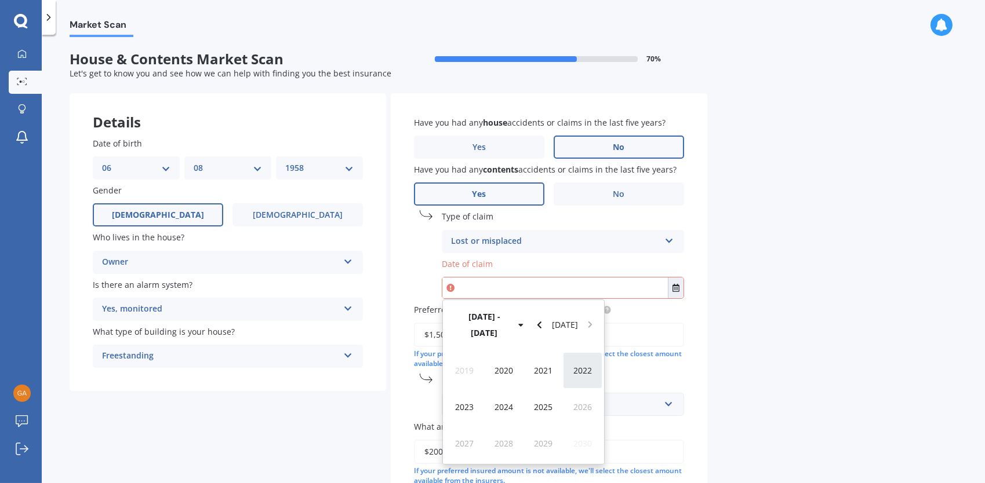
click at [580, 365] on span "2022" at bounding box center [582, 370] width 19 height 11
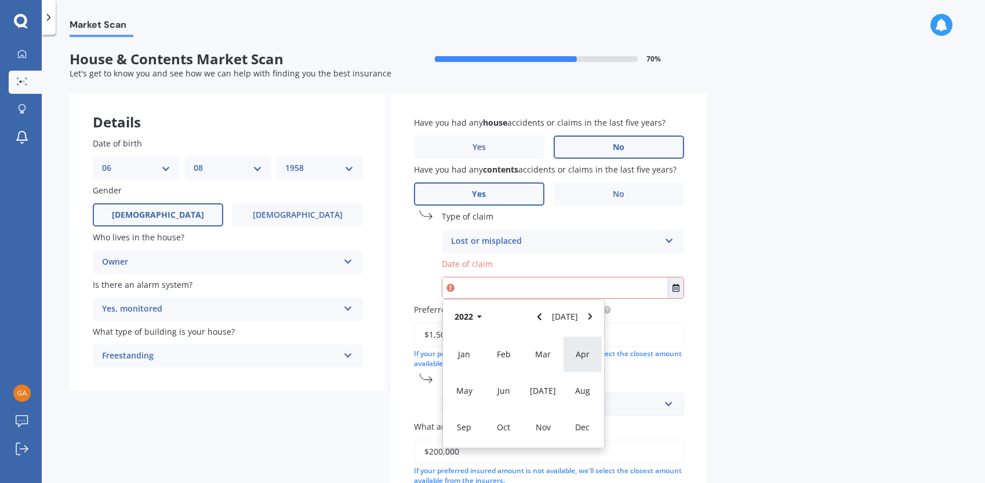
click at [581, 358] on span "Apr" at bounding box center [583, 354] width 14 height 11
click at [490, 319] on icon "button" at bounding box center [487, 317] width 5 height 8
click at [479, 319] on icon "button" at bounding box center [479, 317] width 5 height 3
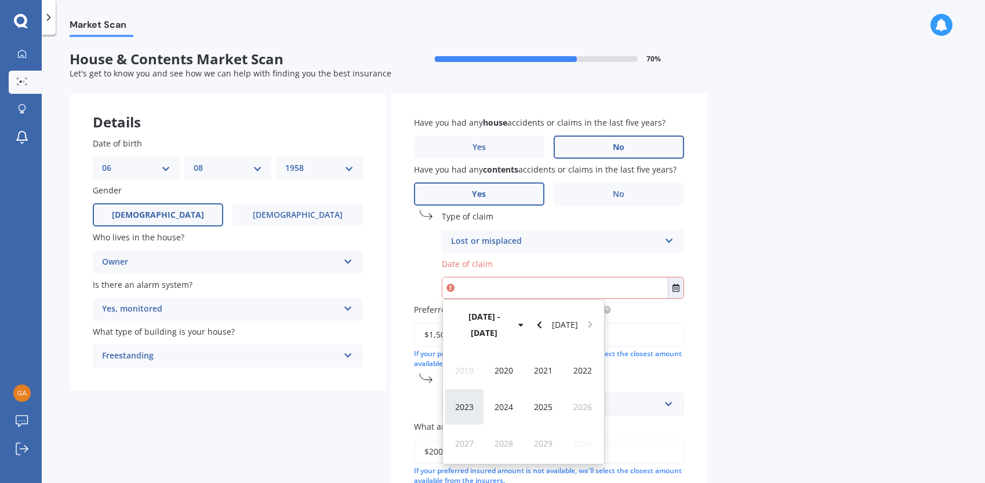
click at [471, 402] on span "2023" at bounding box center [464, 407] width 19 height 11
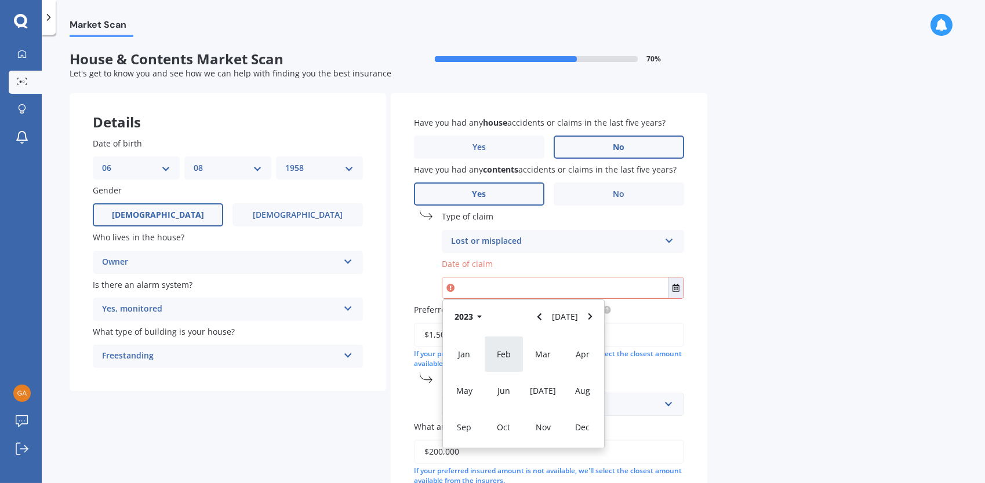
click at [501, 357] on span "Feb" at bounding box center [504, 354] width 14 height 11
click at [501, 362] on span "01" at bounding box center [500, 361] width 9 height 11
type input "01/02/2023"
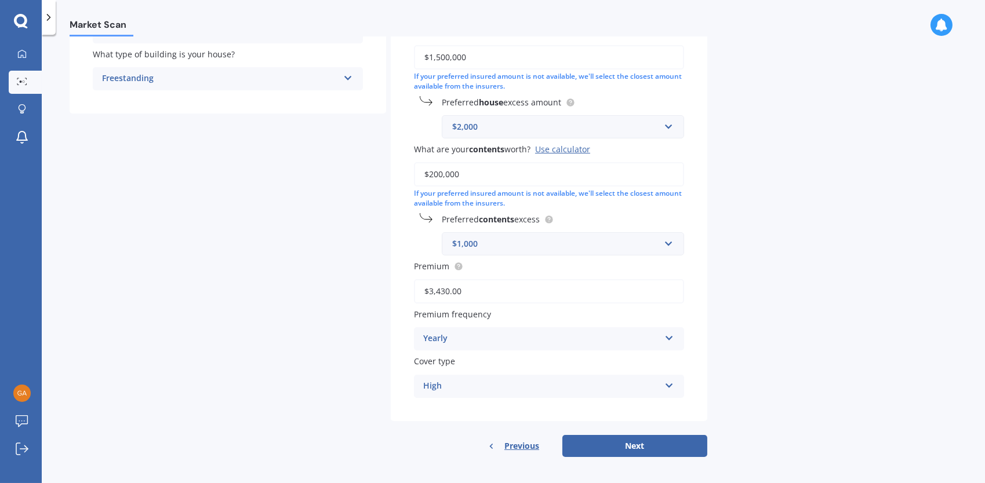
scroll to position [284, 0]
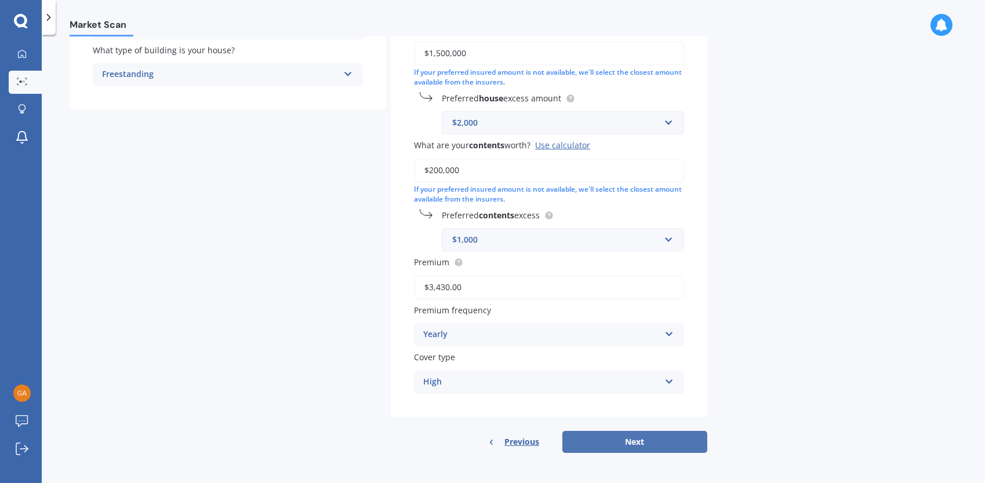
click at [617, 443] on button "Next" at bounding box center [634, 442] width 145 height 22
select select "06"
select select "08"
select select "1958"
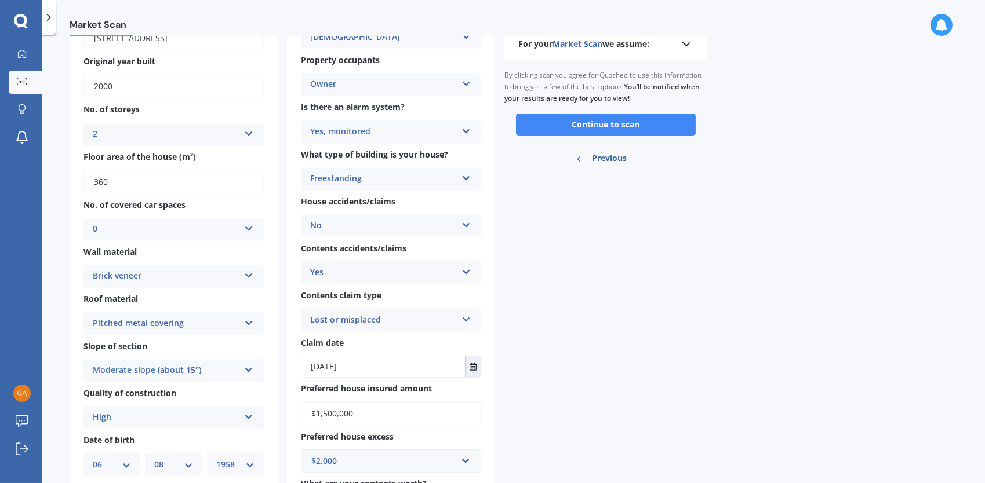
scroll to position [0, 0]
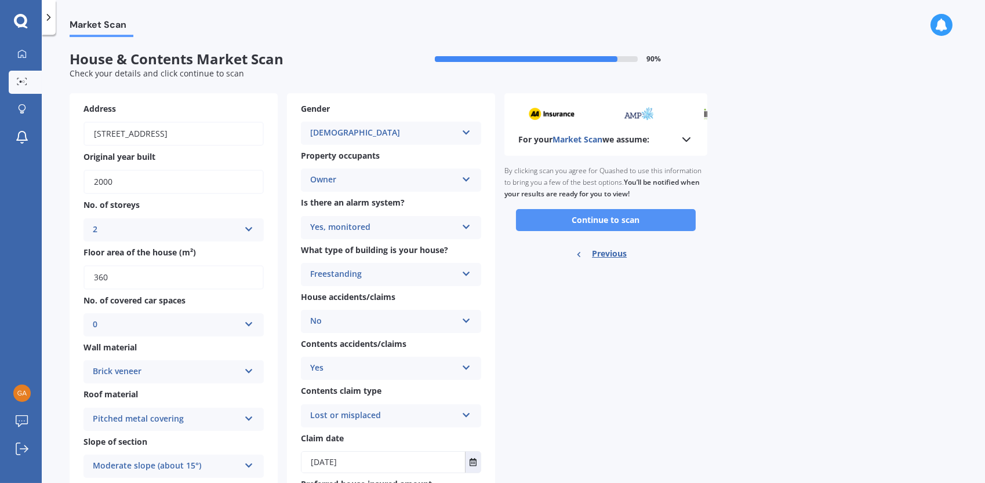
click at [590, 220] on button "Continue to scan" at bounding box center [606, 220] width 180 height 22
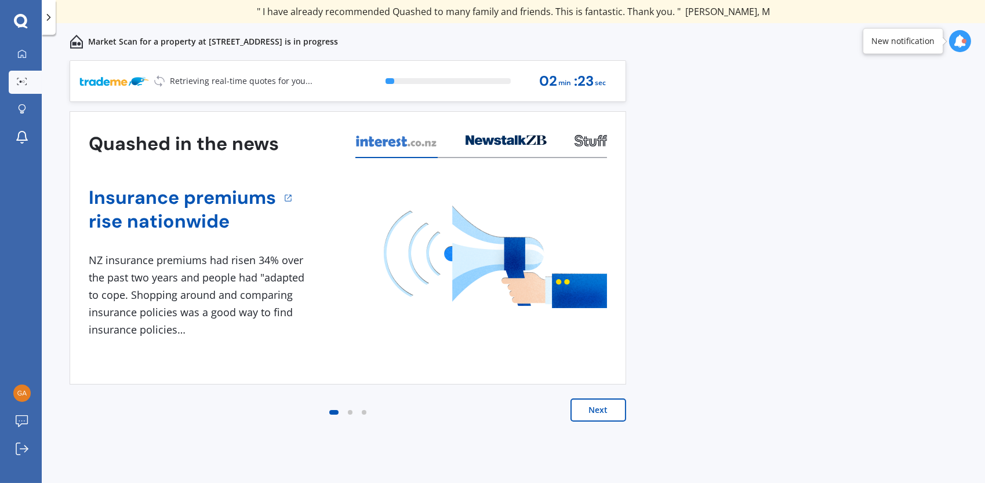
click at [595, 409] on button "Next" at bounding box center [598, 410] width 56 height 23
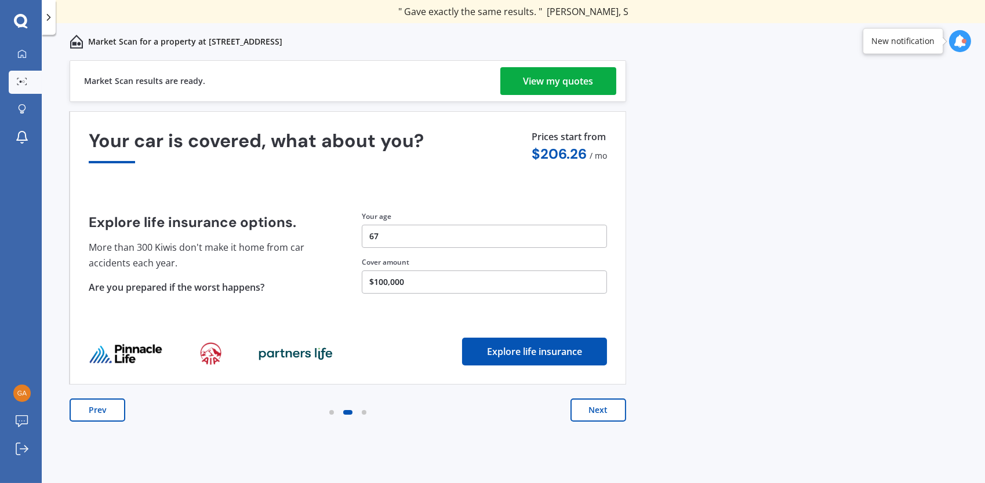
click at [598, 410] on button "Next" at bounding box center [598, 410] width 56 height 23
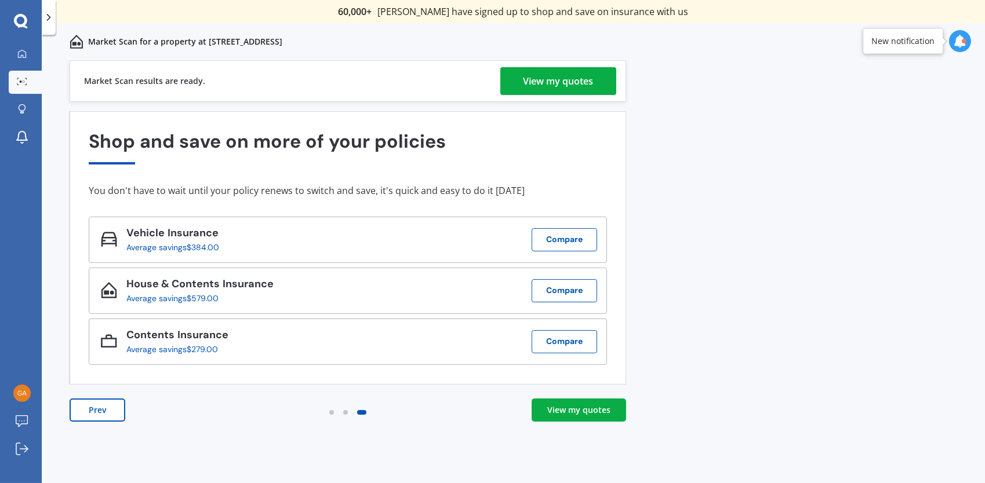
click at [573, 410] on div "View my quotes" at bounding box center [578, 411] width 63 height 12
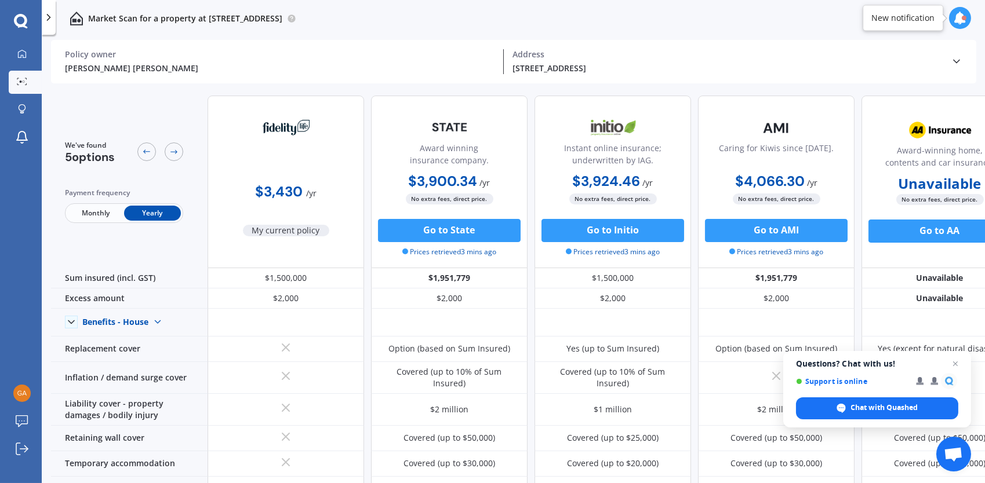
click at [921, 483] on div "Option <$6/month" at bounding box center [939, 489] width 71 height 12
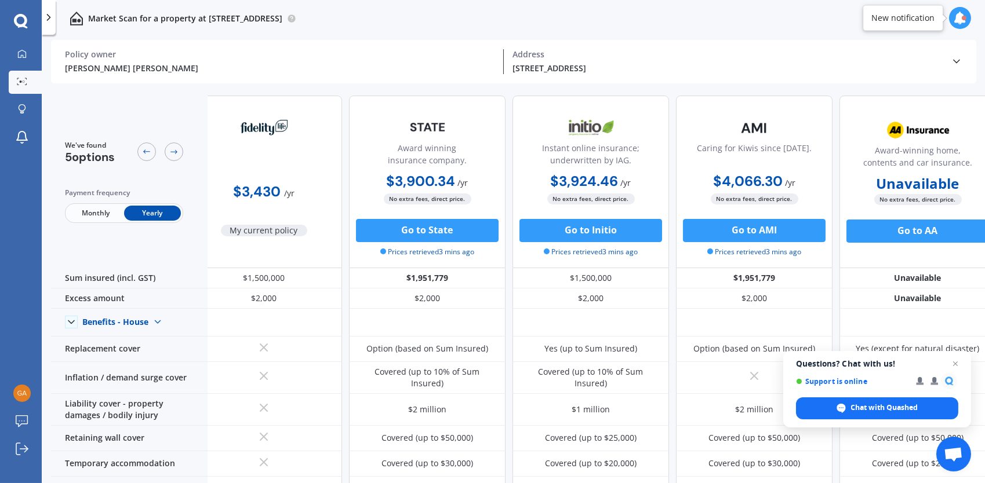
scroll to position [0, 38]
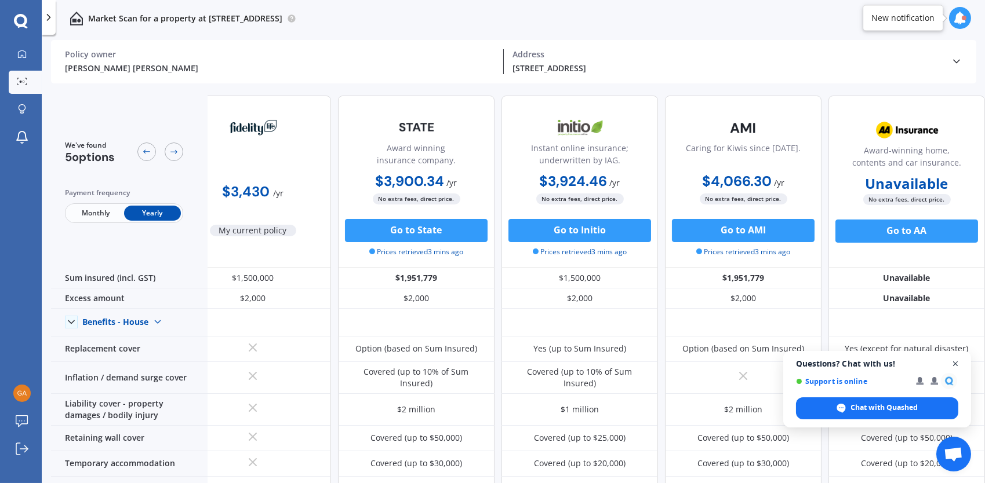
click at [954, 363] on span "Open chat" at bounding box center [955, 364] width 14 height 14
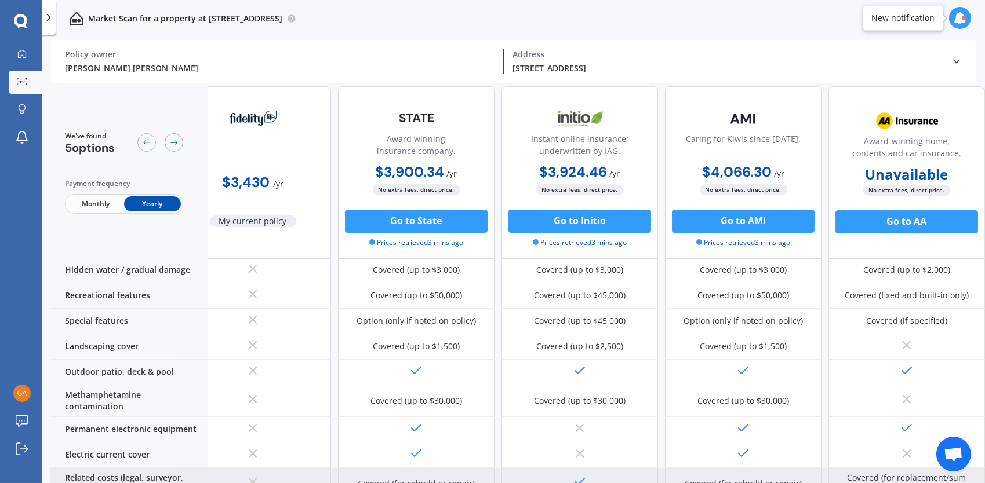
scroll to position [522, 38]
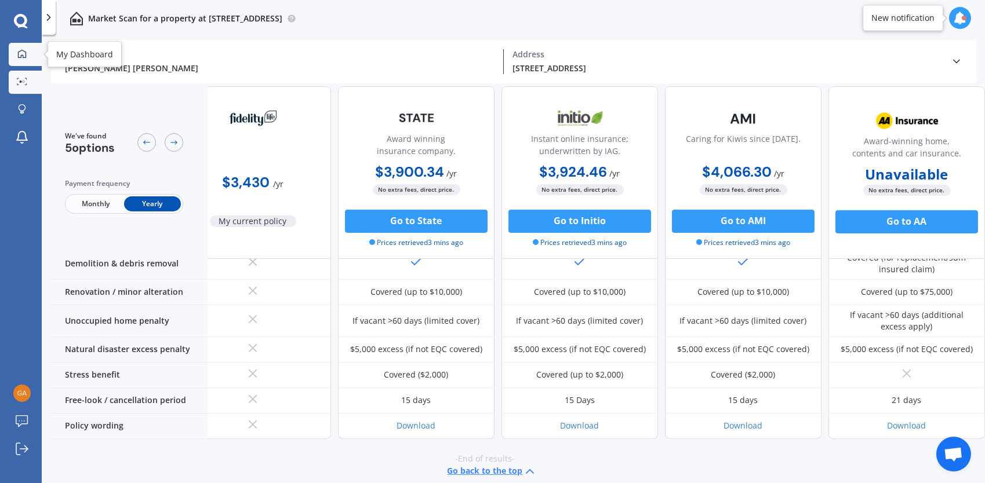
click at [23, 57] on icon at bounding box center [22, 53] width 8 height 8
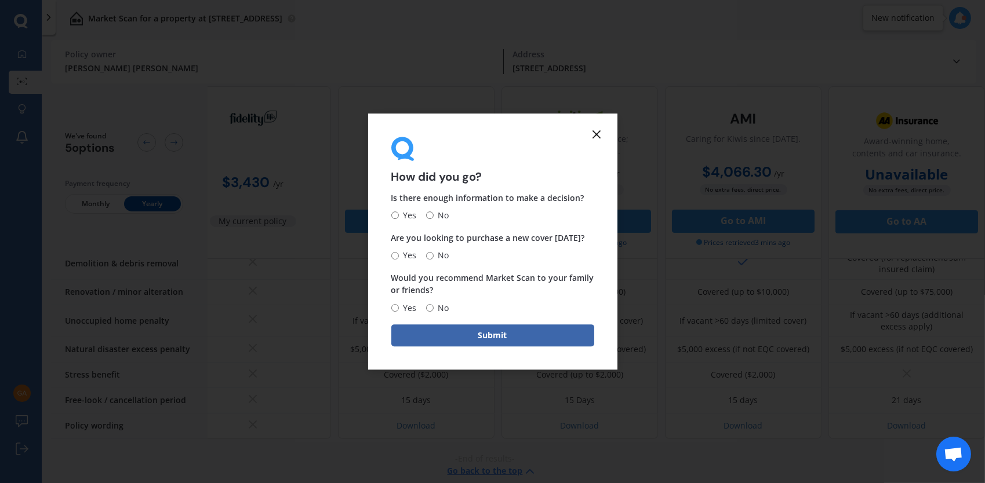
click at [392, 214] on input "Yes" at bounding box center [395, 216] width 8 height 8
radio input "true"
click at [426, 254] on input "No" at bounding box center [430, 256] width 8 height 8
radio input "true"
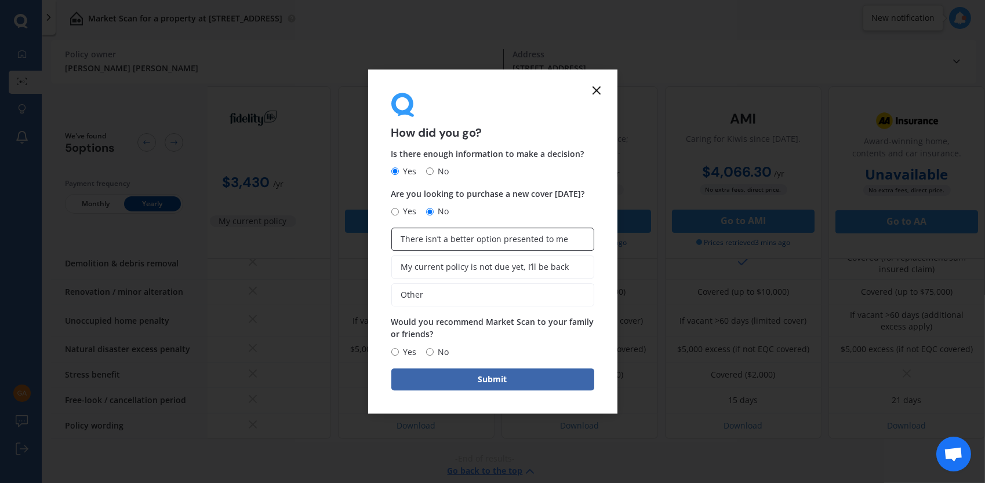
click at [443, 241] on span "There isn’t a better option presented to me" at bounding box center [485, 240] width 168 height 10
click at [0, 0] on input "There isn’t a better option presented to me" at bounding box center [0, 0] width 0 height 0
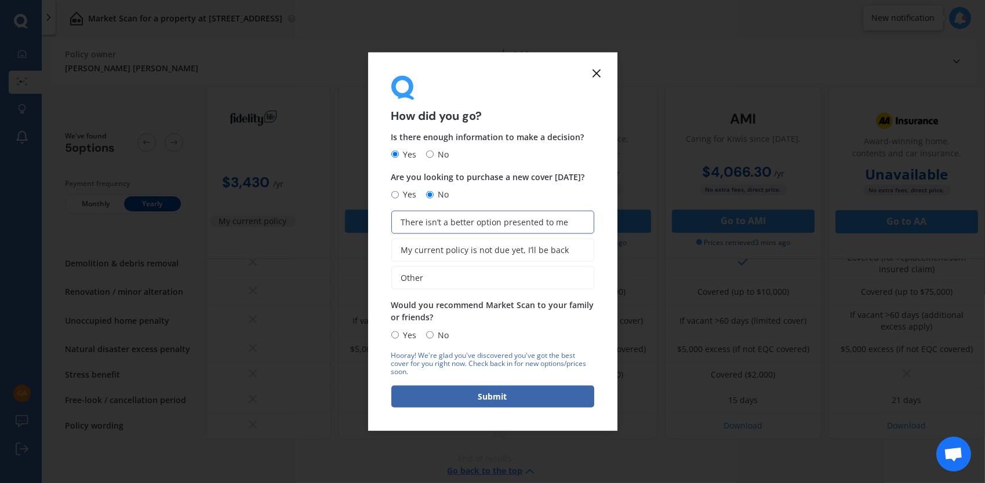
click at [395, 333] on input "Yes" at bounding box center [395, 336] width 8 height 8
radio input "true"
click at [480, 395] on button "Submit" at bounding box center [492, 396] width 203 height 22
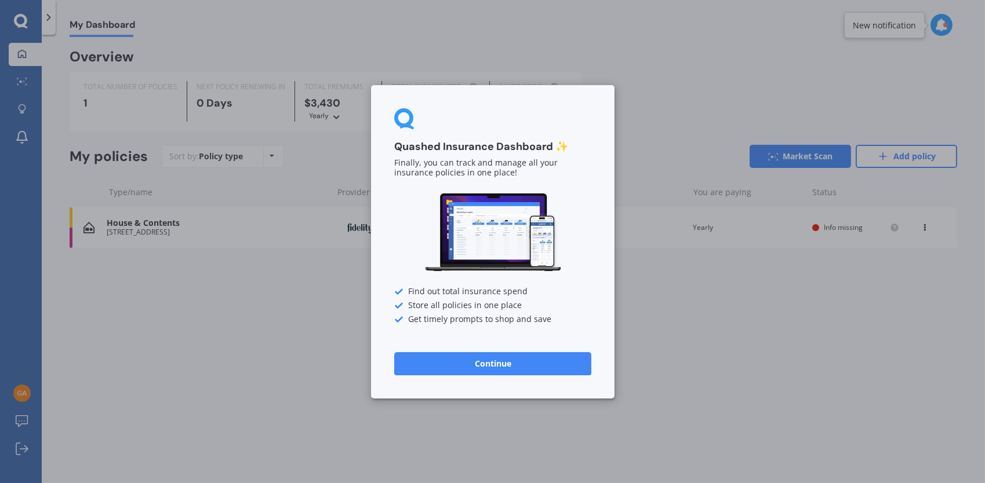
click at [483, 365] on button "Continue" at bounding box center [492, 363] width 197 height 23
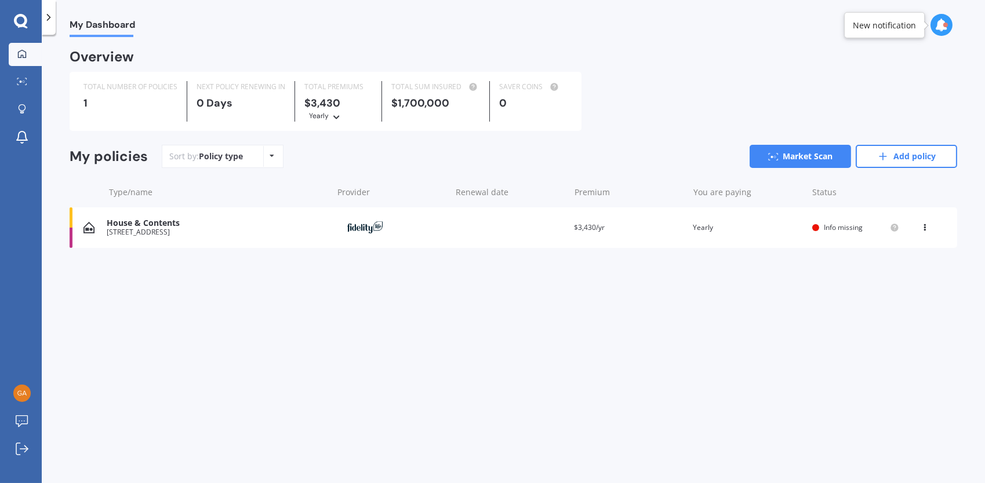
click at [844, 225] on span "Info missing" at bounding box center [843, 228] width 39 height 10
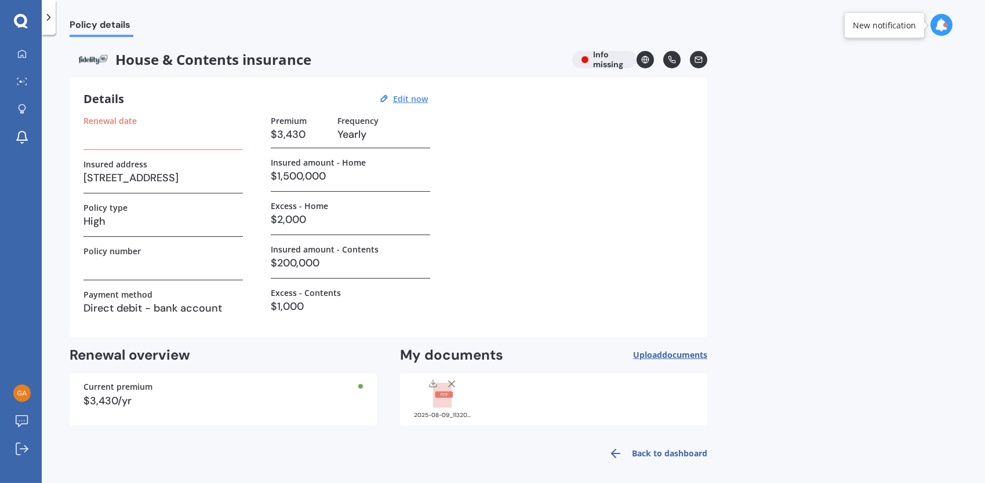
click at [675, 450] on link "Back to dashboard" at bounding box center [654, 454] width 105 height 28
